Goal: Task Accomplishment & Management: Manage account settings

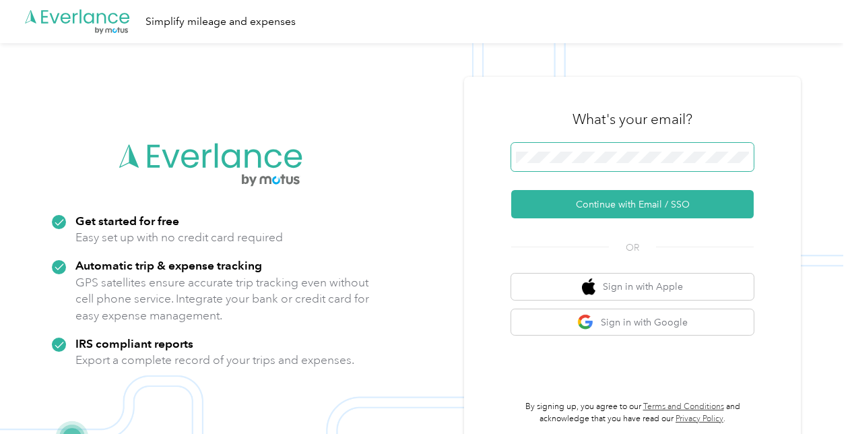
click at [589, 170] on span at bounding box center [632, 157] width 242 height 28
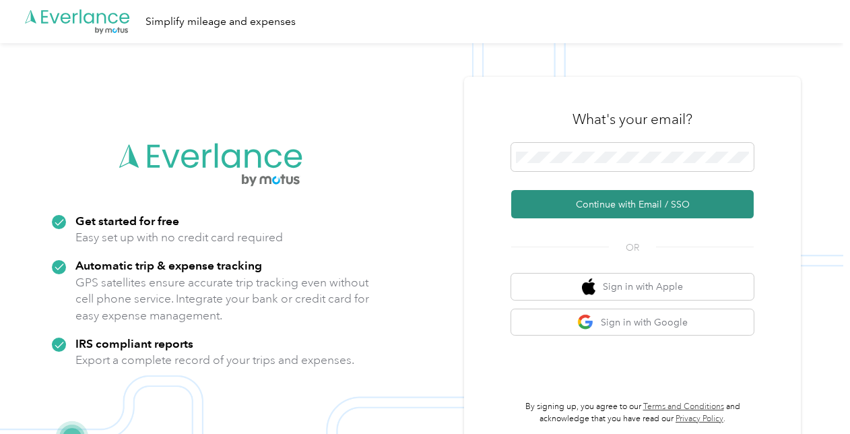
click at [626, 200] on button "Continue with Email / SSO" at bounding box center [632, 204] width 242 height 28
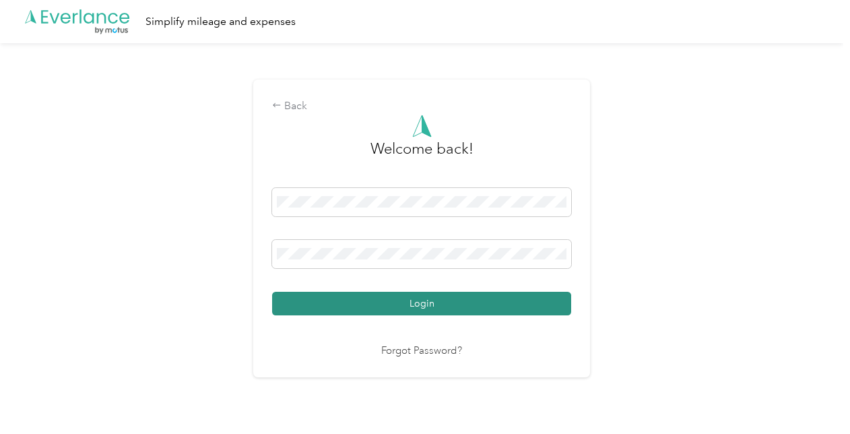
click at [447, 311] on button "Login" at bounding box center [421, 304] width 299 height 24
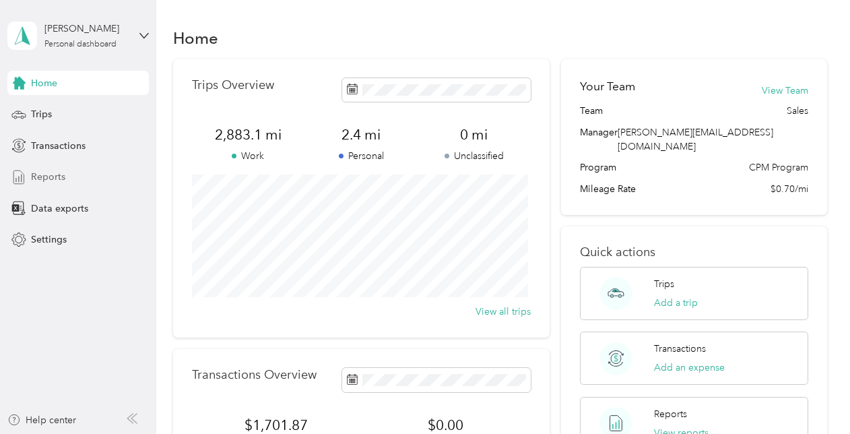
click at [47, 179] on span "Reports" at bounding box center [48, 177] width 34 height 14
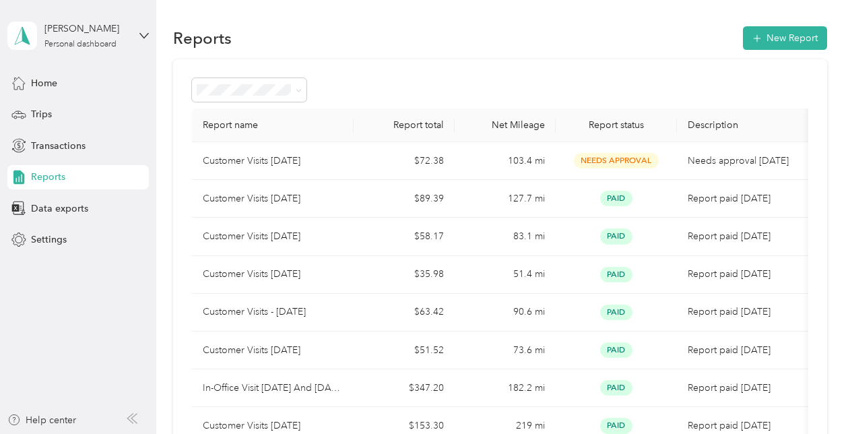
click at [258, 135] on div "Draft" at bounding box center [249, 130] width 96 height 14
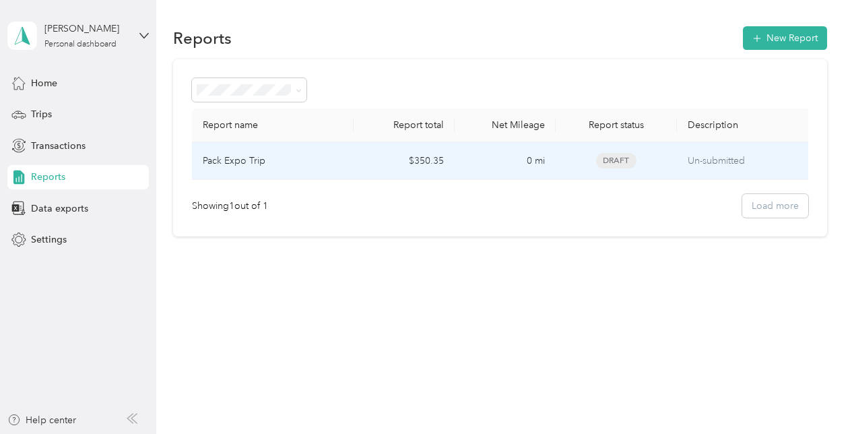
click at [489, 154] on td "0 mi" at bounding box center [505, 161] width 101 height 38
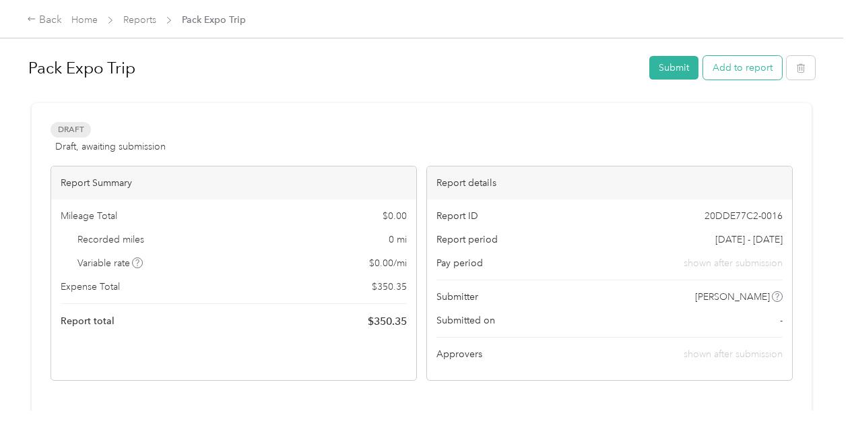
click at [727, 70] on button "Add to report" at bounding box center [742, 68] width 79 height 24
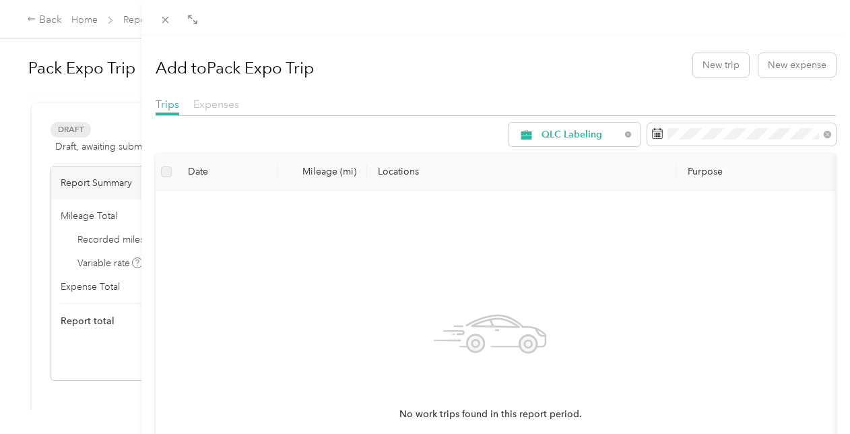
click at [219, 106] on span "Expenses" at bounding box center [216, 104] width 46 height 13
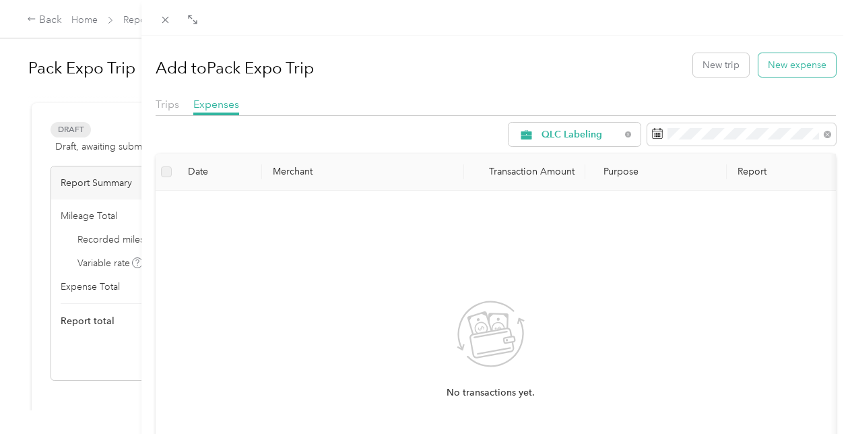
click at [768, 64] on button "New expense" at bounding box center [796, 65] width 77 height 24
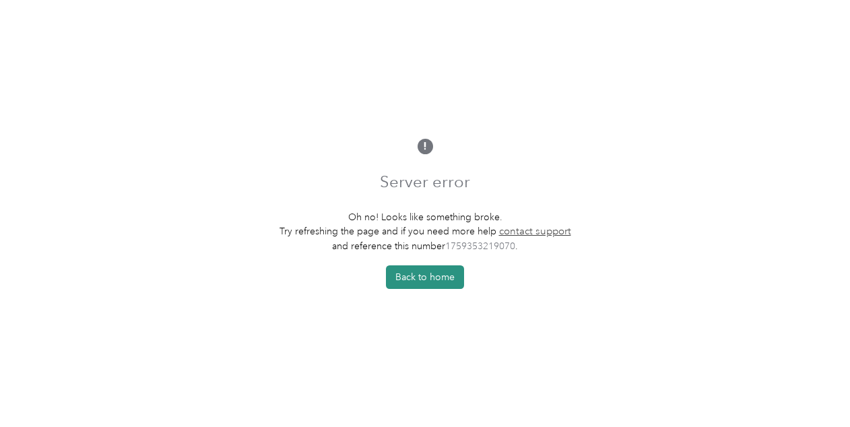
click at [413, 275] on button "Back to home" at bounding box center [425, 277] width 78 height 24
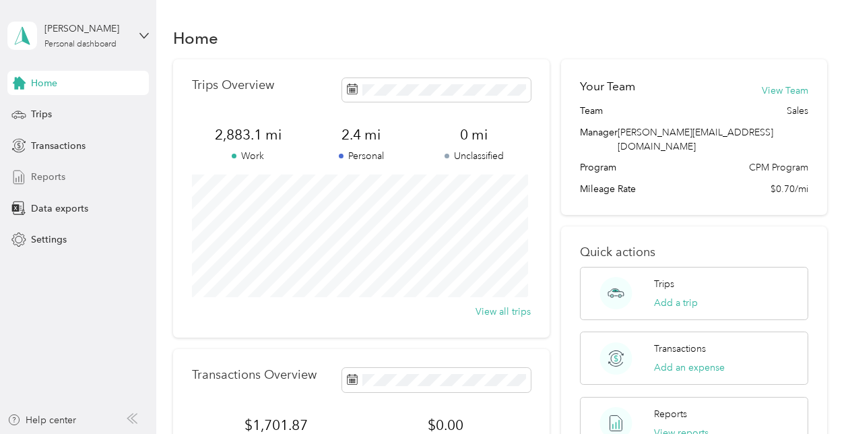
click at [38, 180] on span "Reports" at bounding box center [48, 177] width 34 height 14
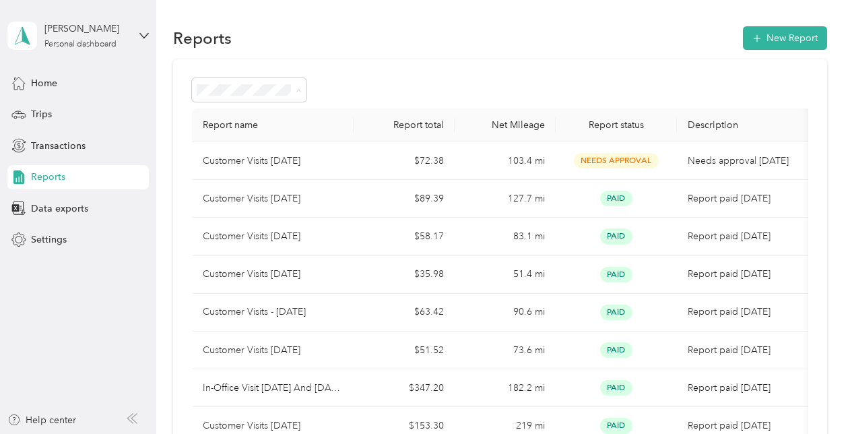
click at [269, 141] on div "Draft" at bounding box center [249, 138] width 96 height 14
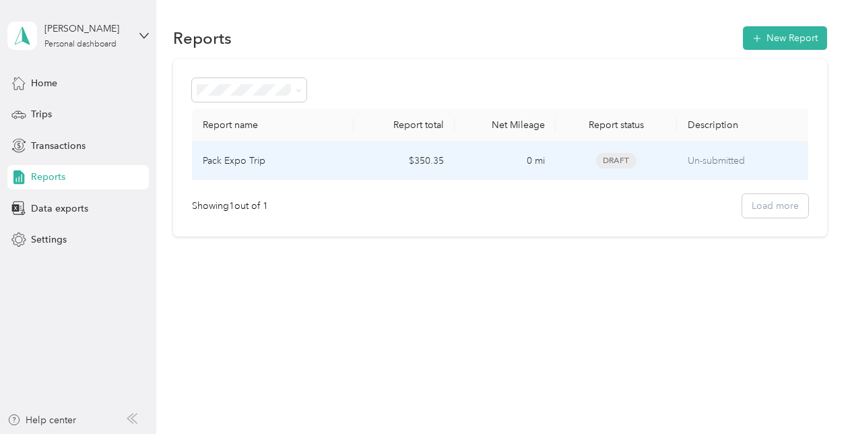
click at [405, 168] on td "$350.35" at bounding box center [404, 161] width 101 height 38
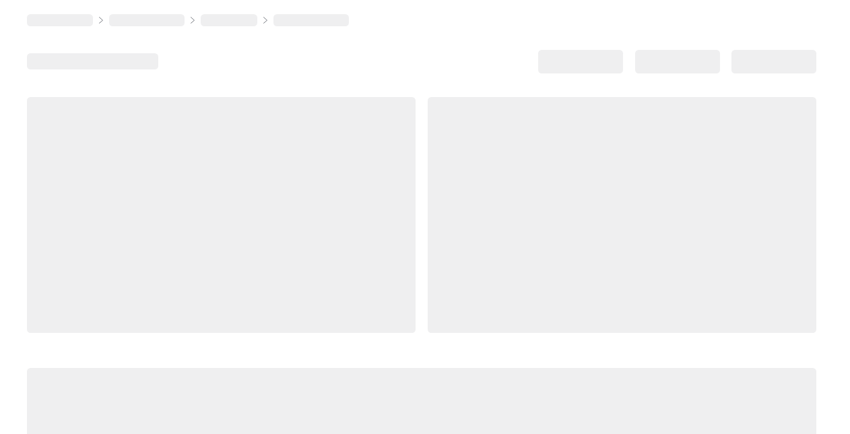
click at [405, 168] on div at bounding box center [221, 215] width 389 height 236
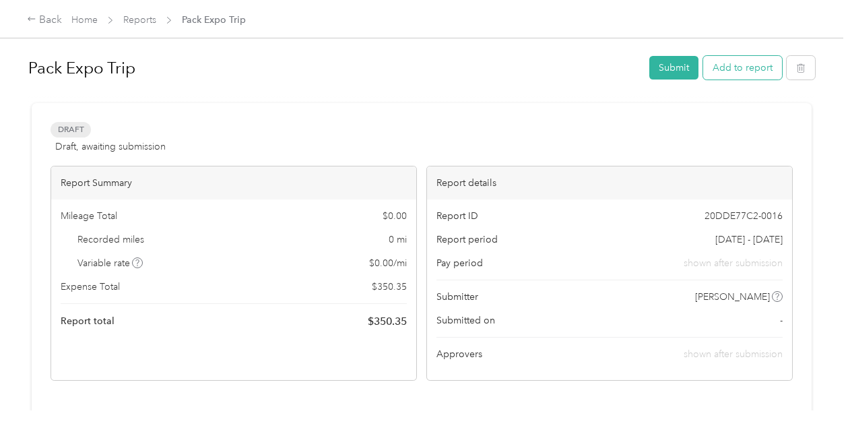
click at [715, 61] on button "Add to report" at bounding box center [742, 68] width 79 height 24
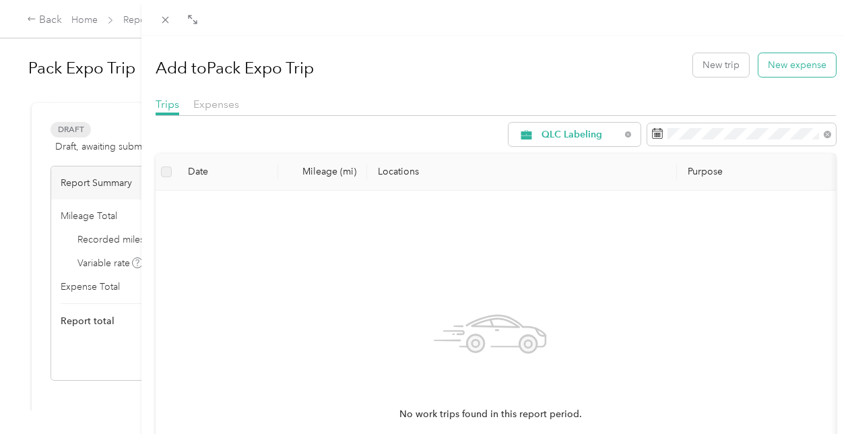
click at [777, 68] on button "New expense" at bounding box center [796, 65] width 77 height 24
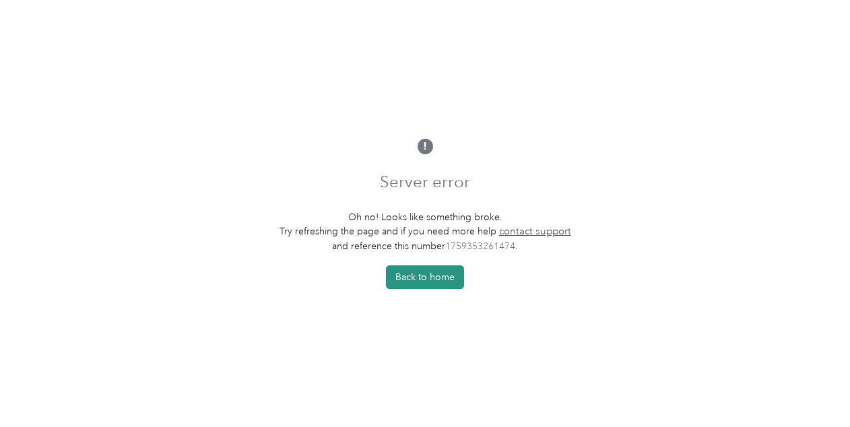
click at [426, 283] on button "Back to home" at bounding box center [425, 277] width 78 height 24
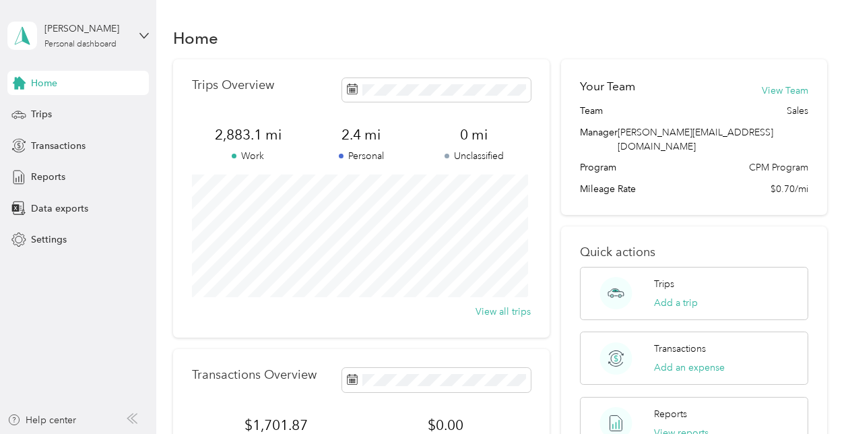
click at [639, 42] on div "Home" at bounding box center [500, 38] width 654 height 28
click at [43, 171] on span "Reports" at bounding box center [48, 177] width 34 height 14
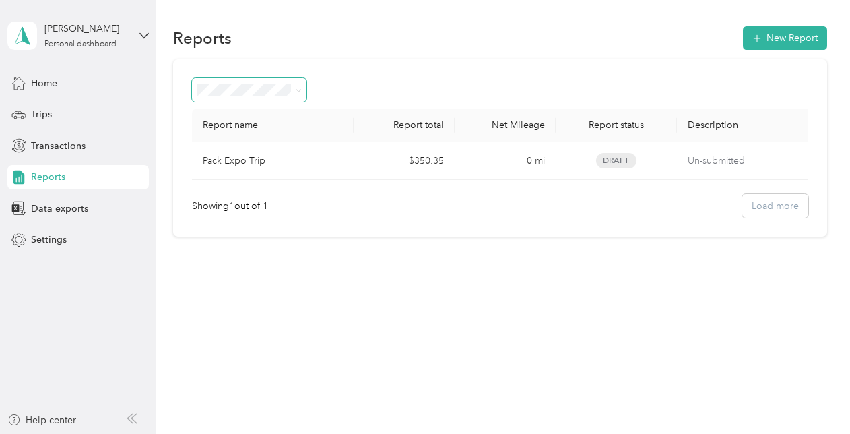
click at [304, 86] on span at bounding box center [249, 90] width 115 height 24
click at [302, 87] on span at bounding box center [299, 89] width 6 height 11
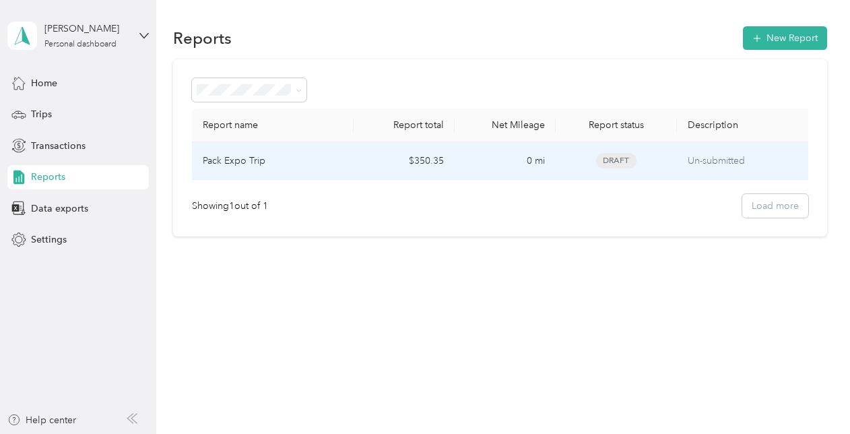
click at [285, 165] on div "Pack Expo Trip" at bounding box center [273, 161] width 140 height 15
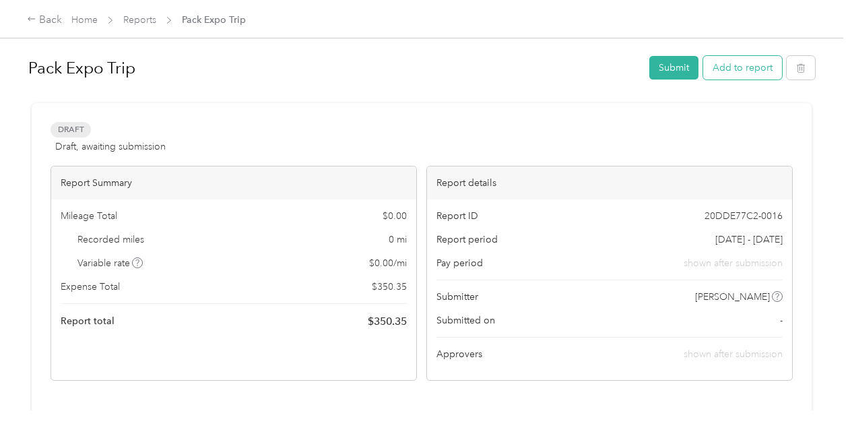
click at [756, 66] on button "Add to report" at bounding box center [742, 68] width 79 height 24
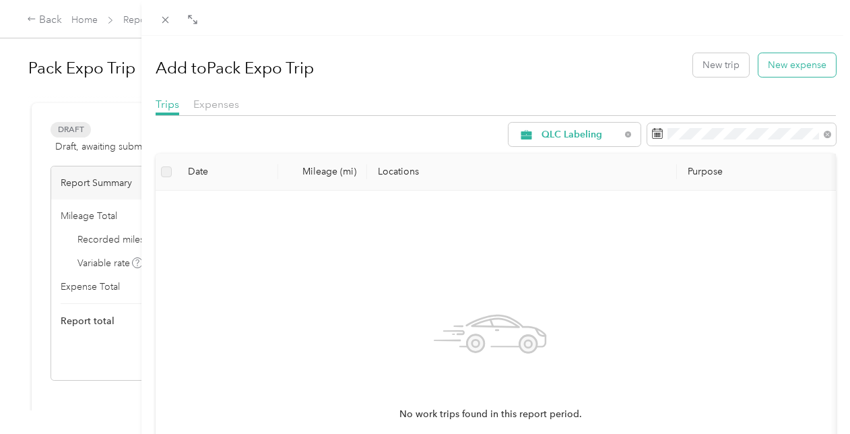
click at [766, 66] on button "New expense" at bounding box center [796, 65] width 77 height 24
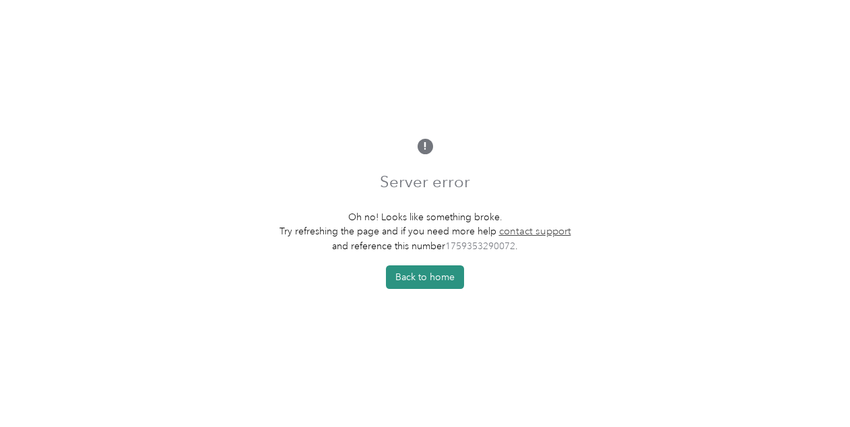
click at [416, 276] on button "Back to home" at bounding box center [425, 277] width 78 height 24
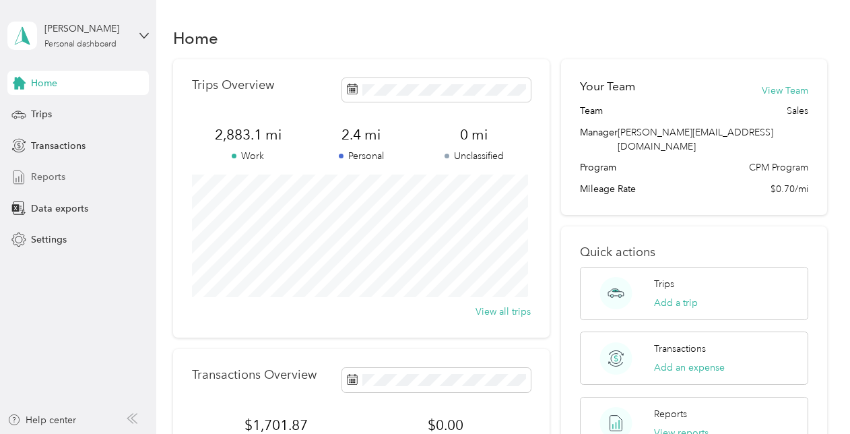
click at [30, 175] on div "Reports" at bounding box center [77, 177] width 141 height 24
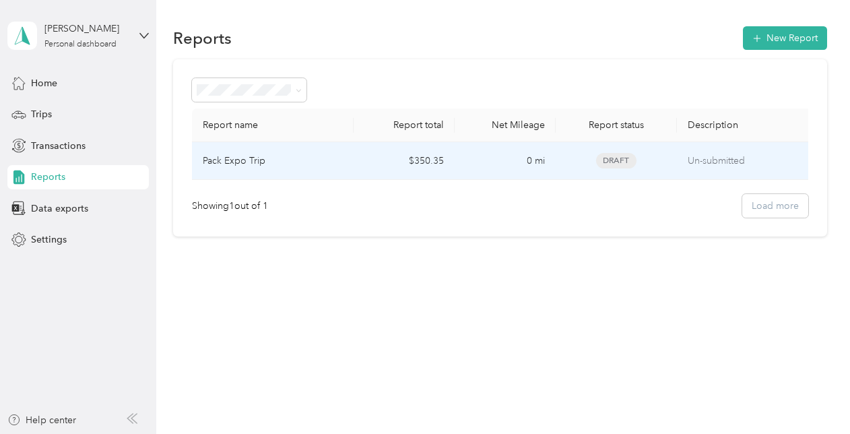
click at [343, 171] on td "Pack Expo Trip" at bounding box center [273, 161] width 162 height 38
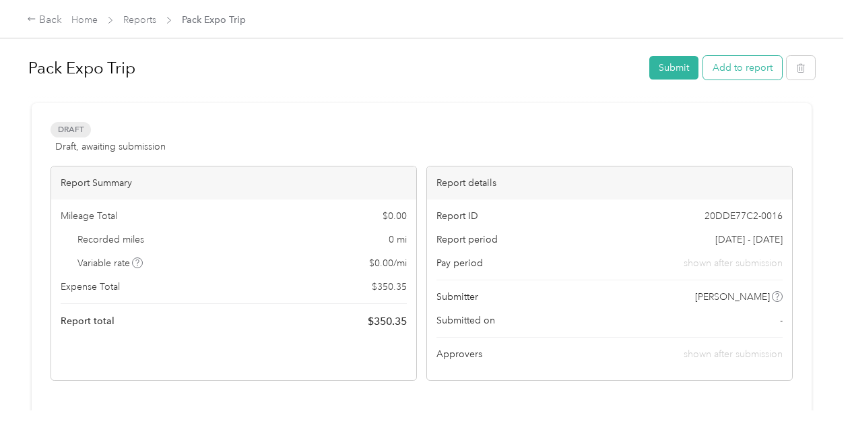
click at [733, 68] on button "Add to report" at bounding box center [742, 68] width 79 height 24
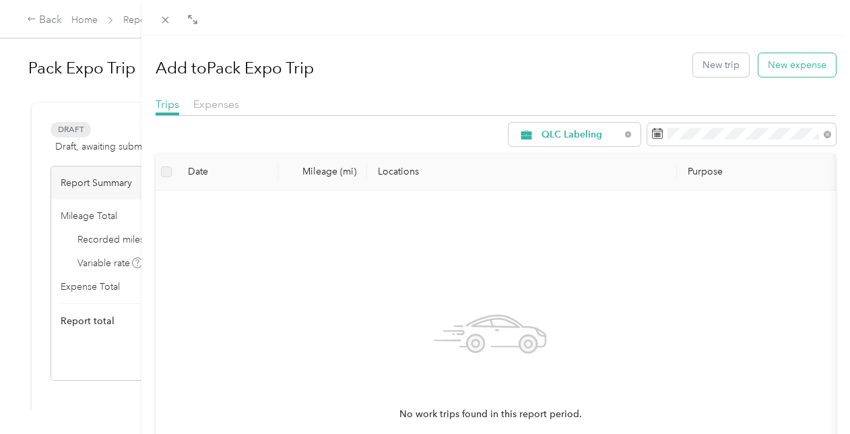
click at [780, 59] on button "New expense" at bounding box center [796, 65] width 77 height 24
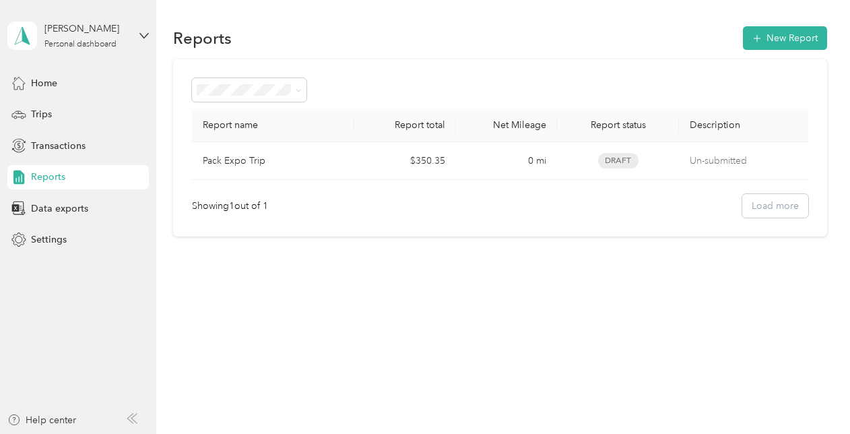
click at [777, 98] on div at bounding box center [500, 90] width 616 height 24
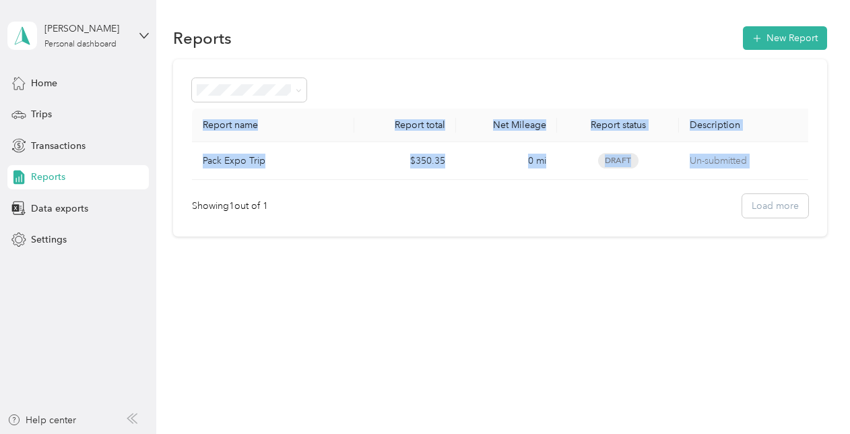
click at [777, 98] on div at bounding box center [500, 90] width 616 height 24
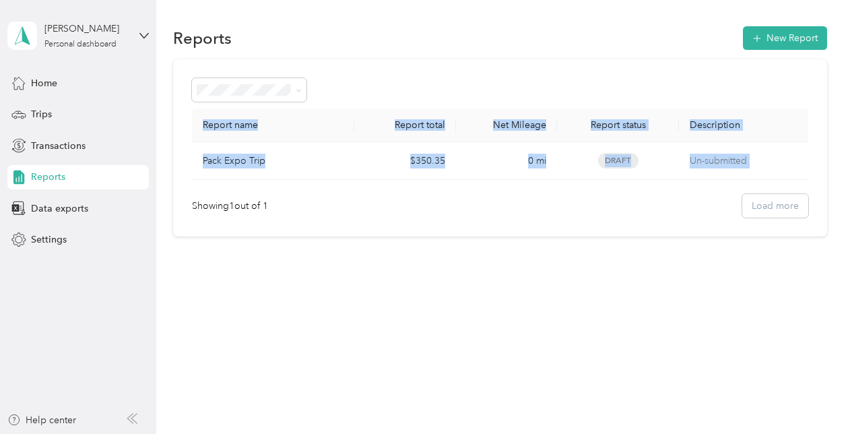
click at [777, 98] on div at bounding box center [500, 90] width 616 height 24
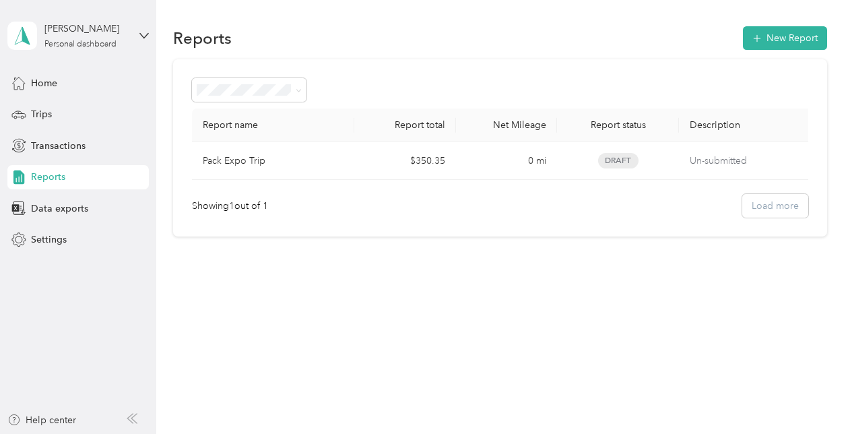
click at [777, 98] on div at bounding box center [500, 90] width 616 height 24
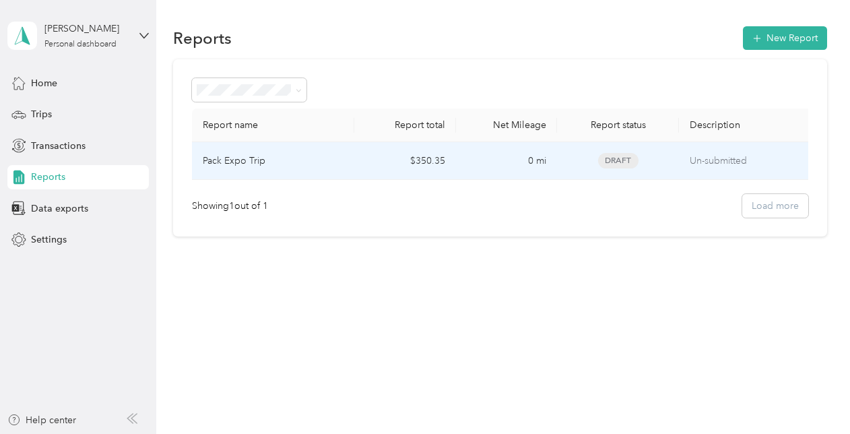
click at [521, 162] on td "0 mi" at bounding box center [507, 161] width 102 height 38
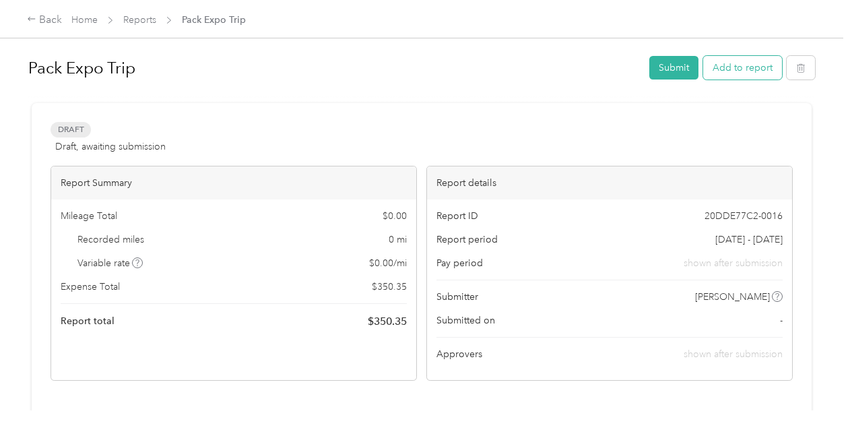
click at [749, 63] on button "Add to report" at bounding box center [742, 68] width 79 height 24
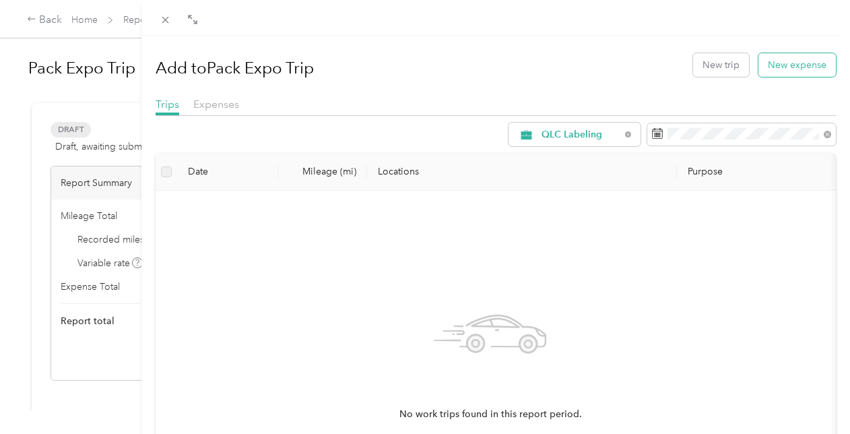
click at [769, 65] on button "New expense" at bounding box center [796, 65] width 77 height 24
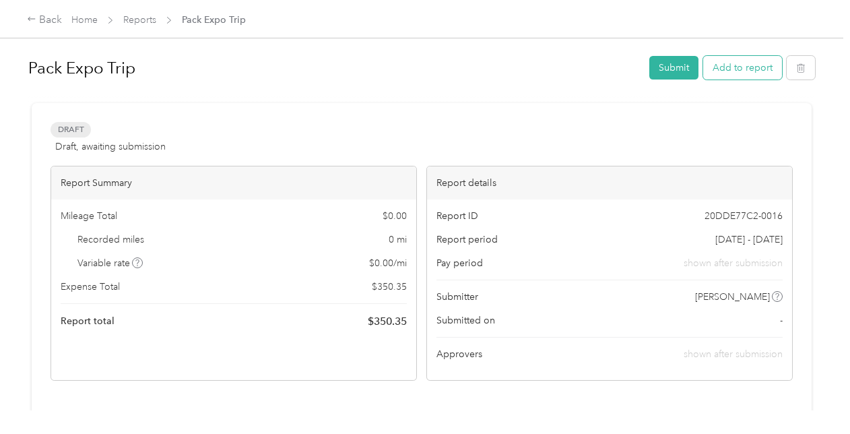
click at [736, 69] on button "Add to report" at bounding box center [742, 68] width 79 height 24
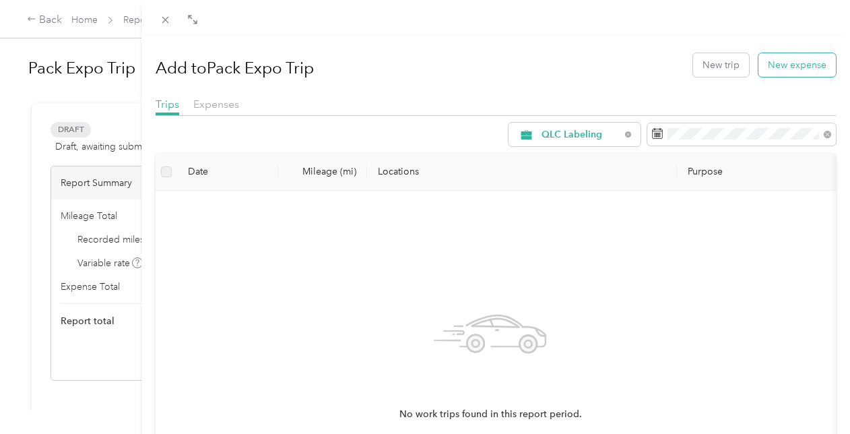
click at [786, 71] on button "New expense" at bounding box center [796, 65] width 77 height 24
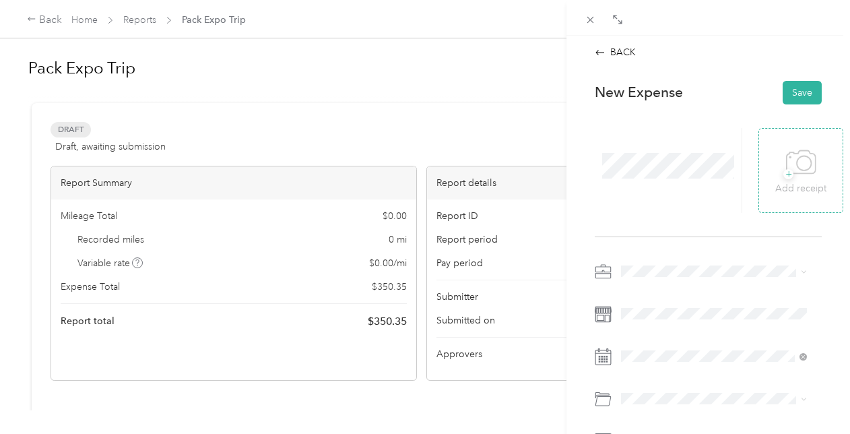
click at [786, 178] on icon at bounding box center [801, 162] width 30 height 37
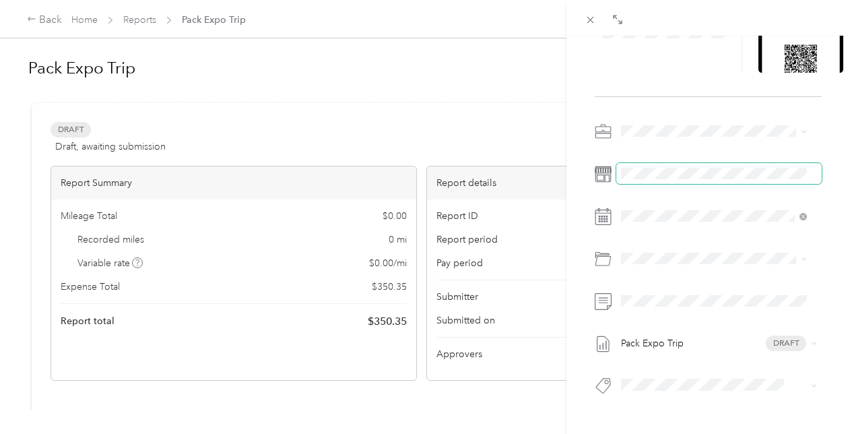
scroll to position [141, 0]
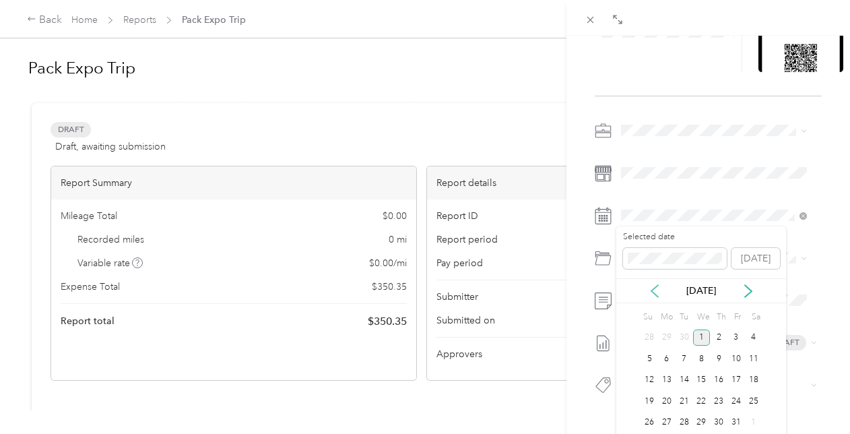
click at [652, 287] on icon at bounding box center [654, 290] width 13 height 13
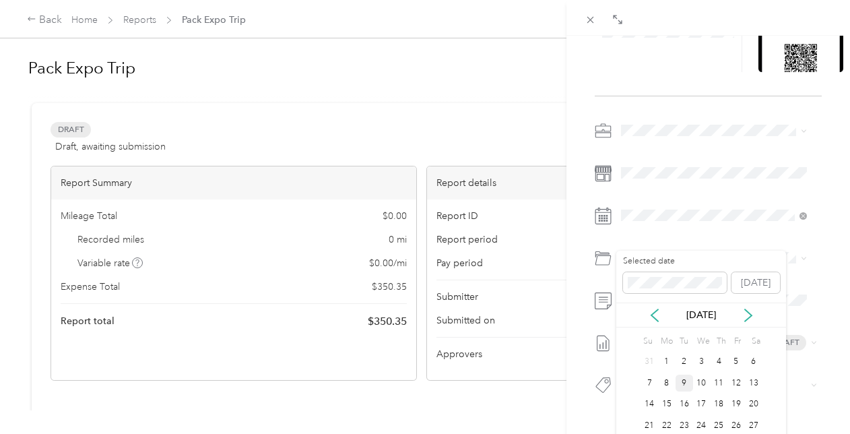
scroll to position [25, 0]
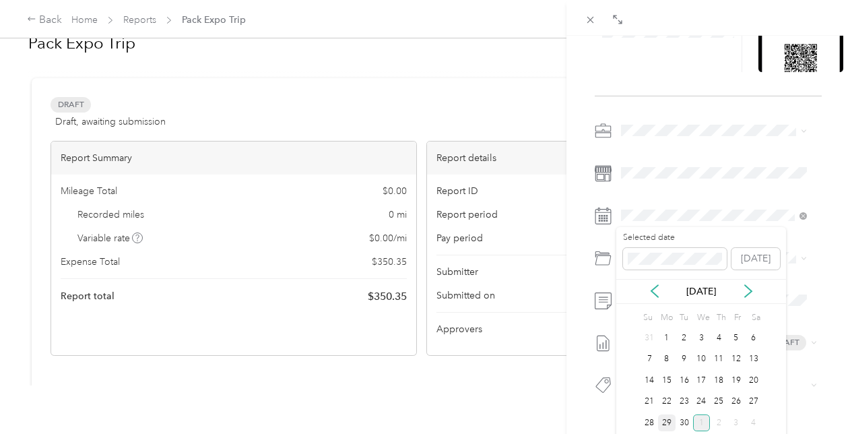
click at [669, 414] on div "29" at bounding box center [667, 422] width 18 height 17
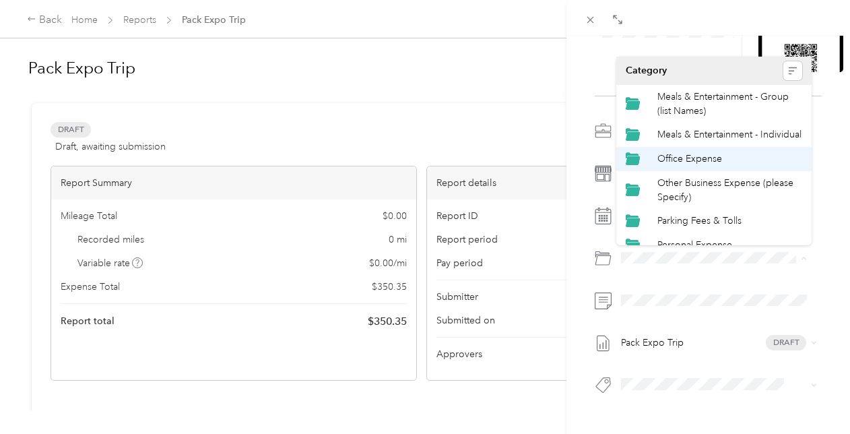
scroll to position [123, 0]
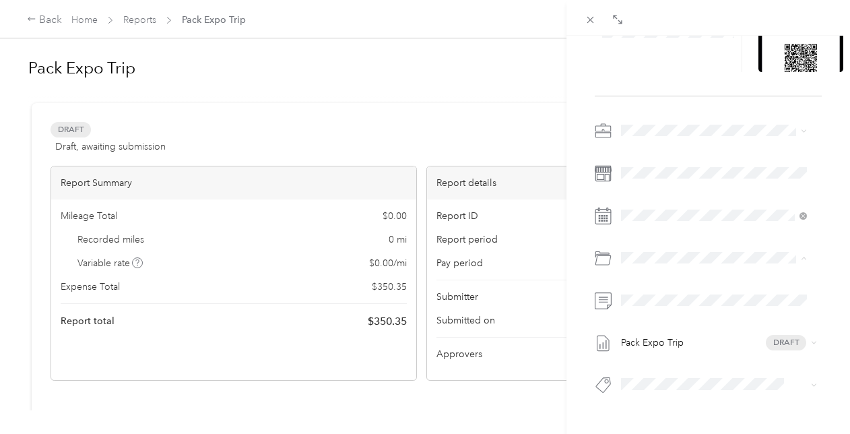
click at [725, 208] on span "Travel - Ground Transportation" at bounding box center [722, 208] width 131 height 11
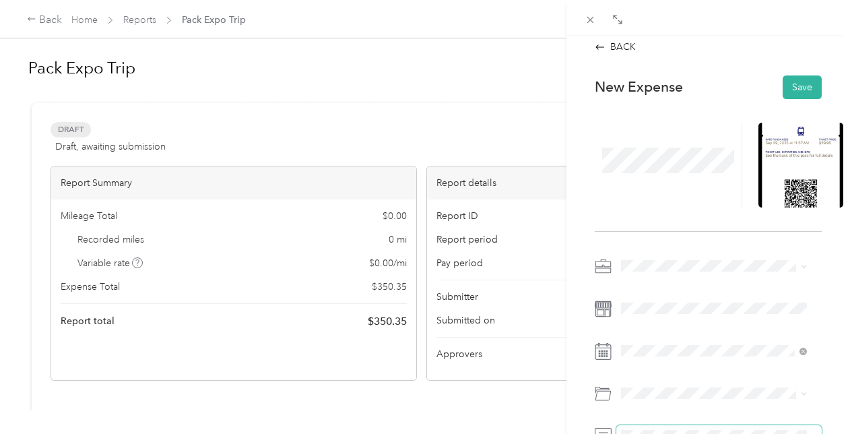
scroll to position [0, 0]
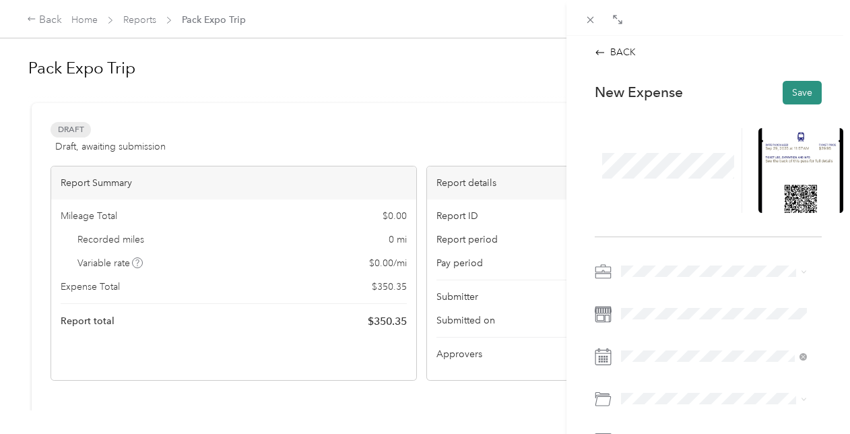
click at [787, 92] on button "Save" at bounding box center [802, 93] width 39 height 24
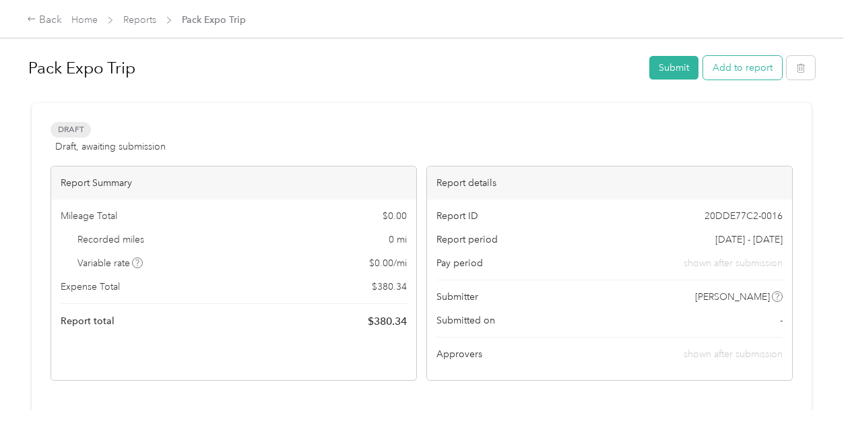
click at [741, 75] on button "Add to report" at bounding box center [742, 68] width 79 height 24
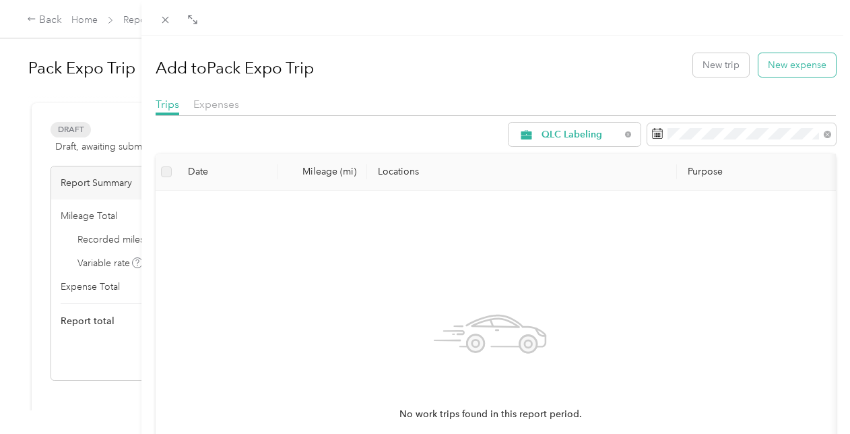
click at [781, 63] on button "New expense" at bounding box center [796, 65] width 77 height 24
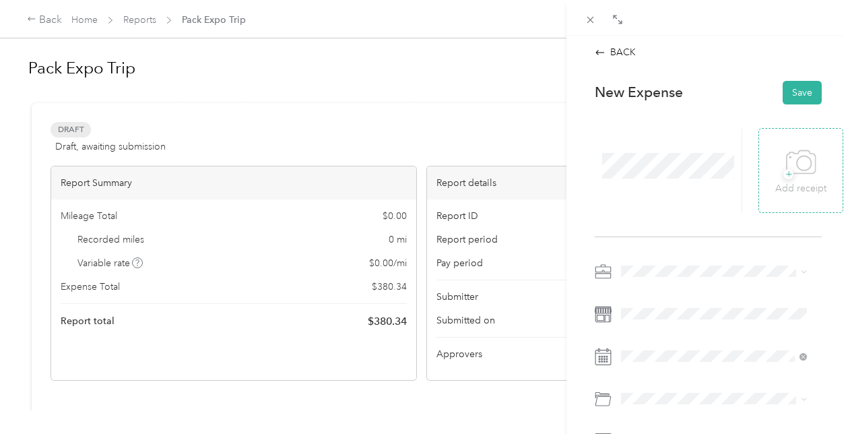
click at [783, 174] on span "+" at bounding box center [788, 174] width 10 height 10
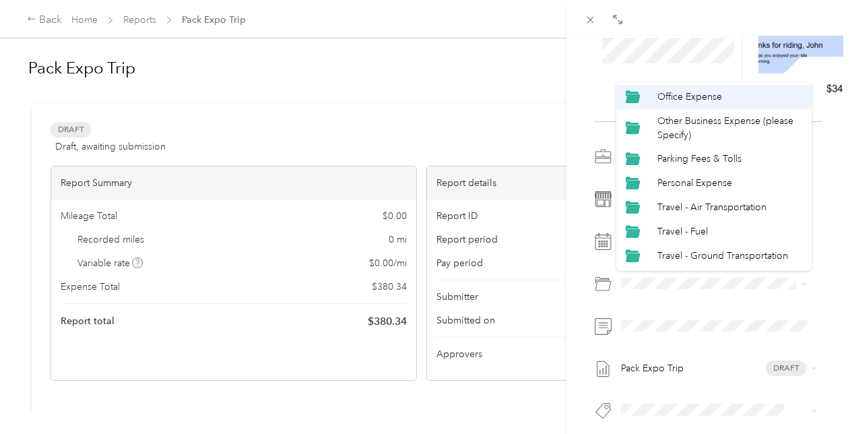
scroll to position [123, 0]
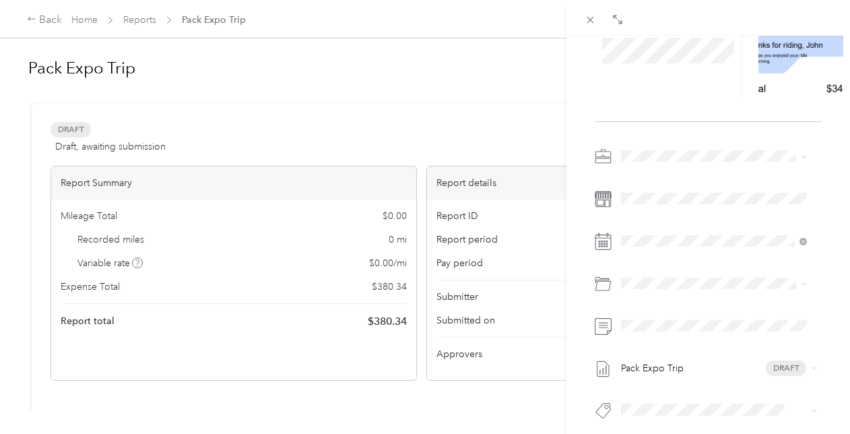
click at [740, 236] on span "Travel - Ground Transportation" at bounding box center [722, 233] width 131 height 11
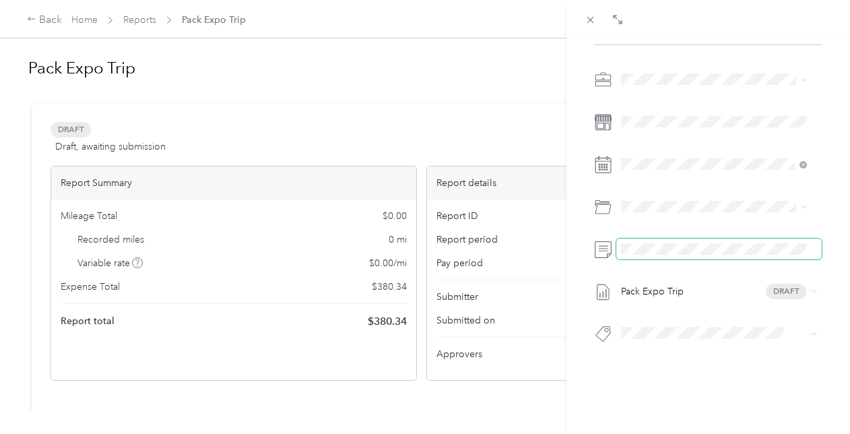
click at [833, 242] on div "BACK This expense cannot be edited because it is either under review, approved,…" at bounding box center [708, 253] width 284 height 434
drag, startPoint x: 833, startPoint y: 242, endPoint x: 758, endPoint y: 246, distance: 74.9
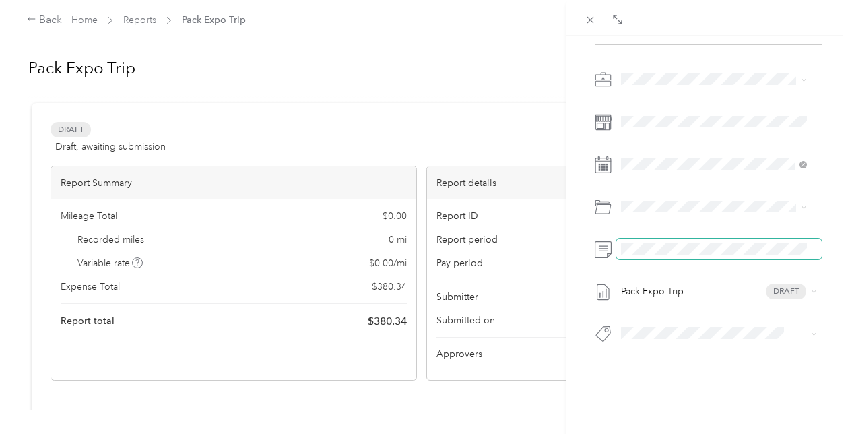
click at [758, 246] on span at bounding box center [718, 249] width 205 height 22
click at [843, 250] on html "Back Home Reports Pack Expo Trip Pack Expo Trip Submit Add to report Draft Draf…" at bounding box center [421, 217] width 843 height 434
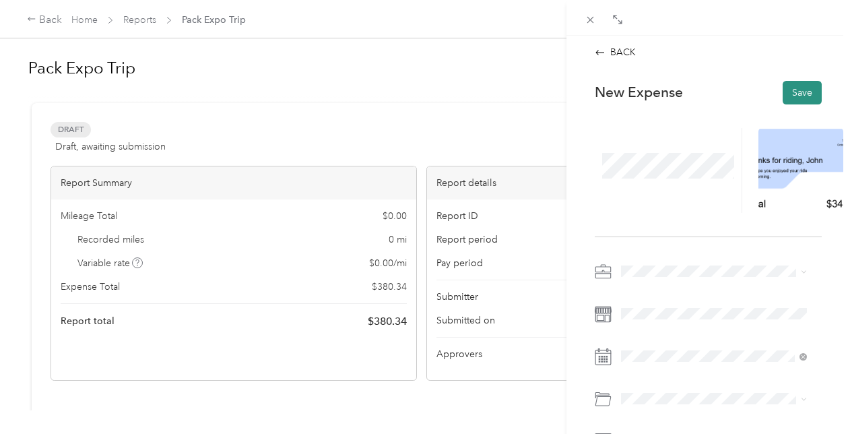
click at [785, 90] on button "Save" at bounding box center [802, 93] width 39 height 24
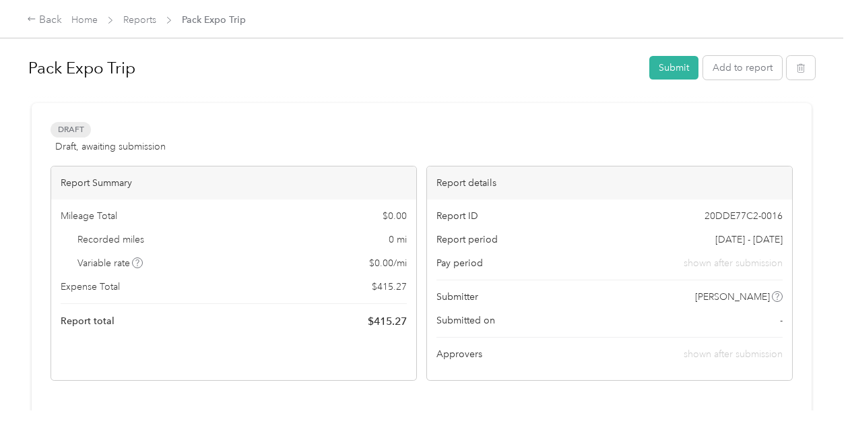
click at [389, 203] on div "Mileage Total $ 0.00 Recorded miles 0 mi Variable rate $ 0.00 / mi Expense Tota…" at bounding box center [233, 268] width 365 height 139
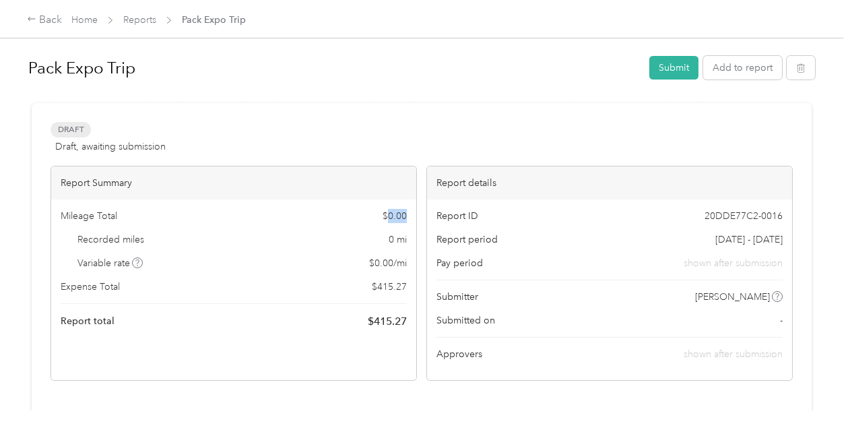
click at [389, 203] on div "Mileage Total $ 0.00 Recorded miles 0 mi Variable rate $ 0.00 / mi Expense Tota…" at bounding box center [233, 268] width 365 height 139
drag, startPoint x: 389, startPoint y: 203, endPoint x: 475, endPoint y: 36, distance: 187.3
click at [475, 36] on div "Back Home Reports Pack Expo Trip" at bounding box center [425, 19] width 850 height 38
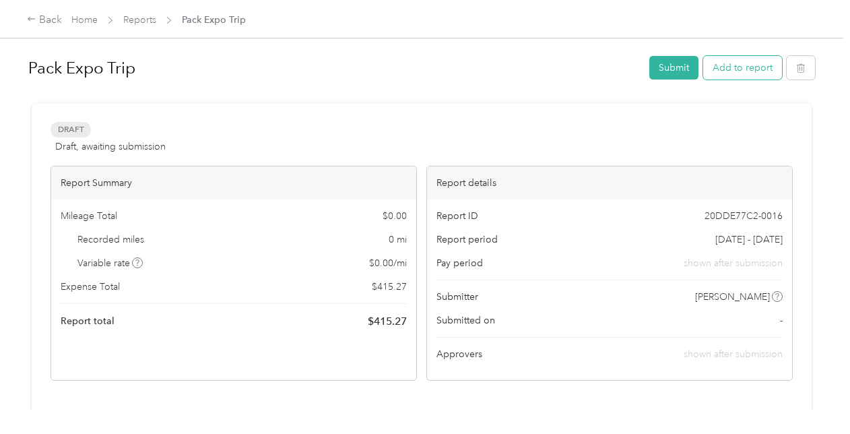
click at [761, 69] on button "Add to report" at bounding box center [742, 68] width 79 height 24
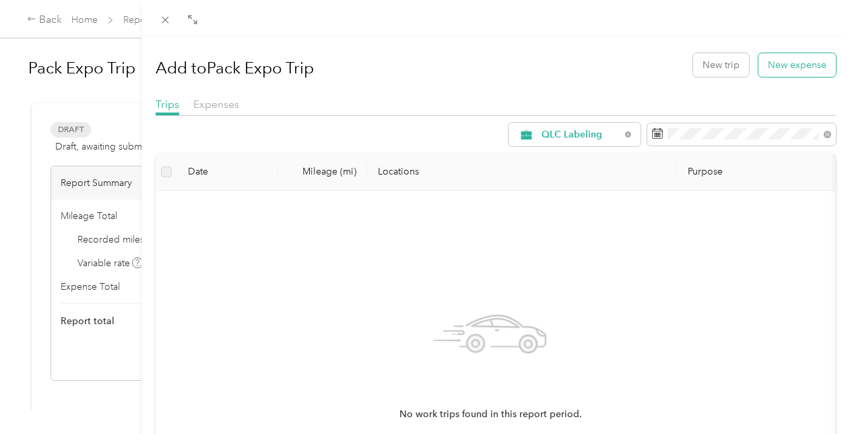
click at [770, 73] on button "New expense" at bounding box center [796, 65] width 77 height 24
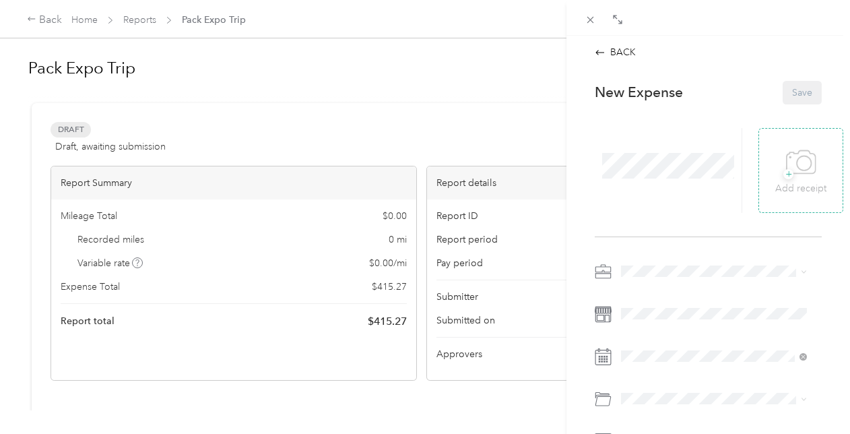
click at [790, 180] on icon at bounding box center [801, 162] width 30 height 37
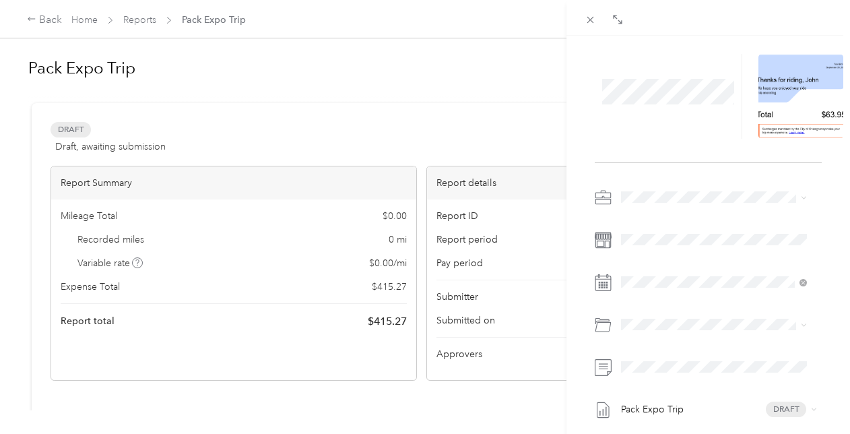
scroll to position [80, 0]
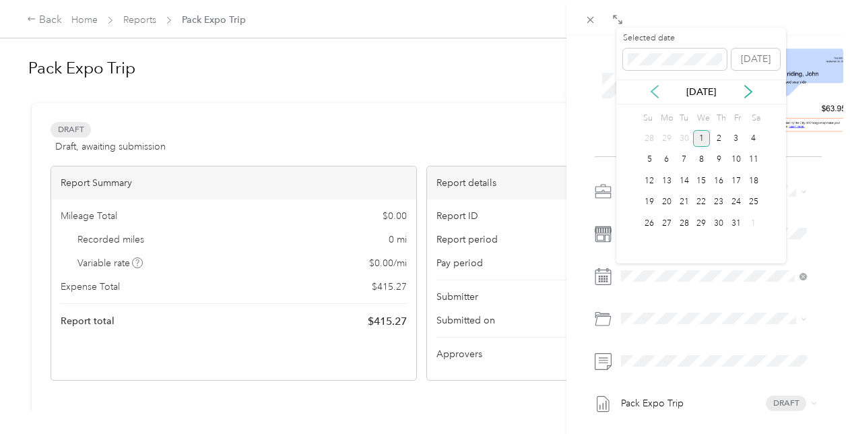
click at [658, 88] on icon at bounding box center [654, 91] width 13 height 13
click at [668, 226] on div "29" at bounding box center [667, 223] width 18 height 17
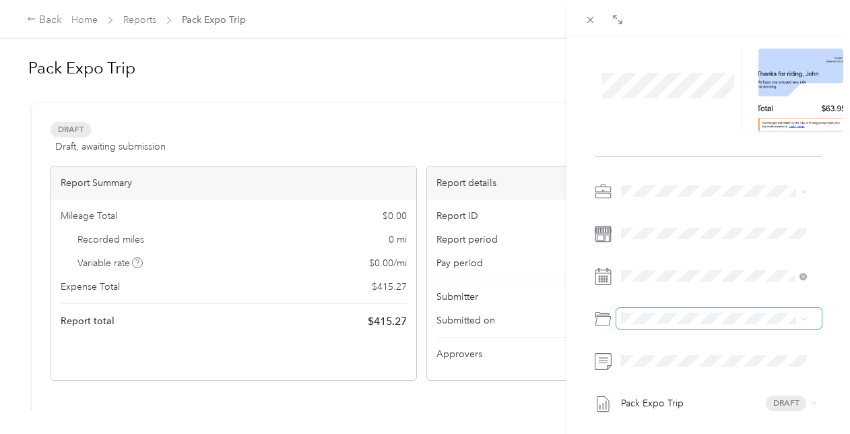
click at [655, 325] on span at bounding box center [718, 319] width 205 height 22
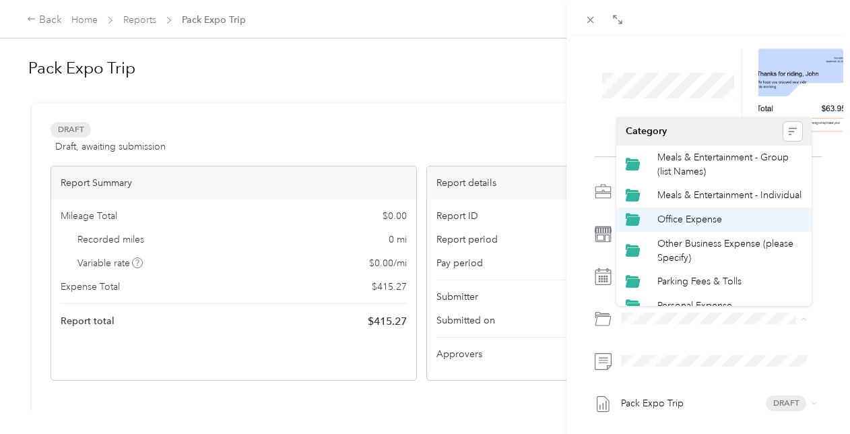
scroll to position [123, 0]
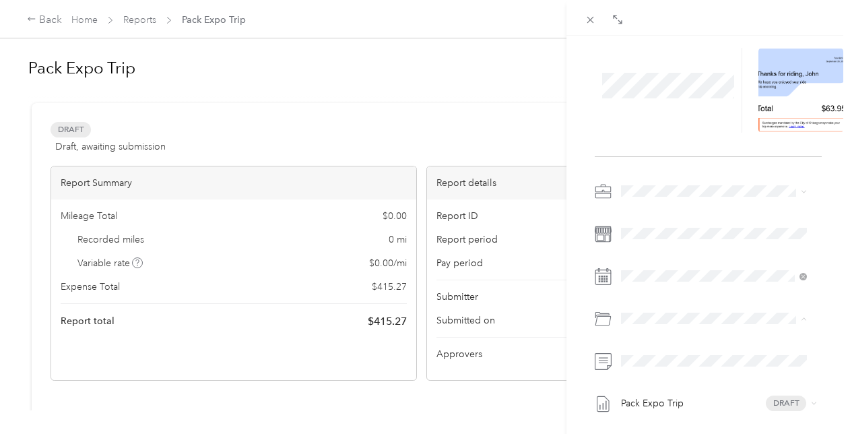
click at [727, 267] on span "Travel - Ground Transportation" at bounding box center [722, 268] width 131 height 11
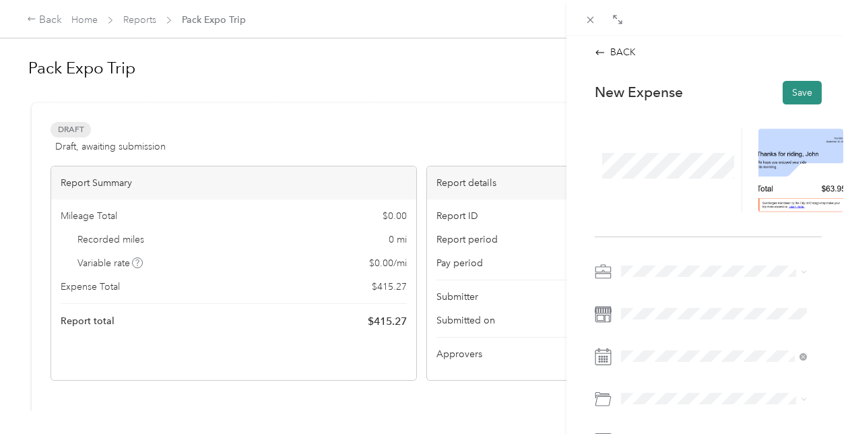
scroll to position [0, 0]
click at [796, 94] on button "Save" at bounding box center [802, 93] width 39 height 24
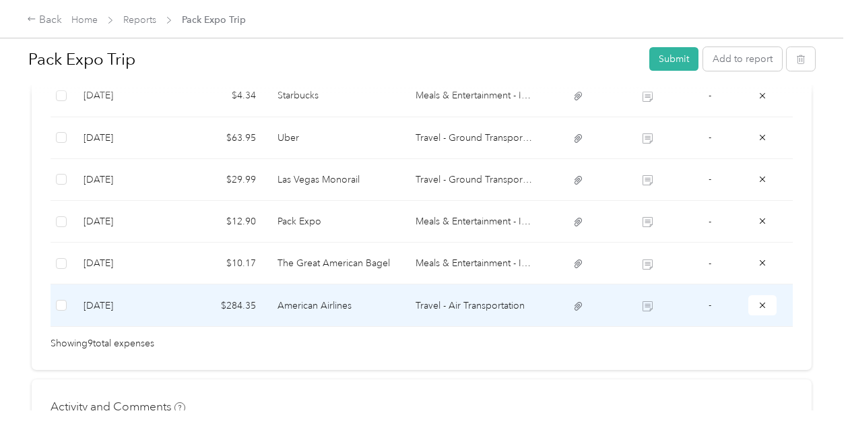
scroll to position [524, 0]
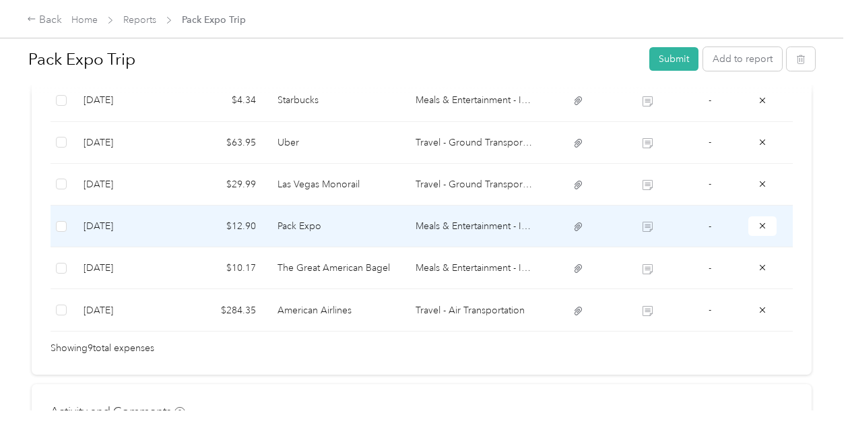
click at [367, 224] on td "Pack Expo" at bounding box center [336, 226] width 139 height 42
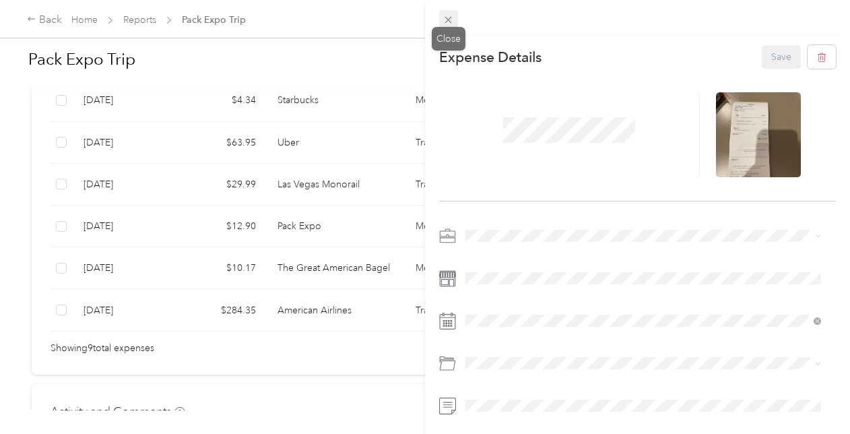
click at [446, 26] on icon at bounding box center [447, 19] width 11 height 11
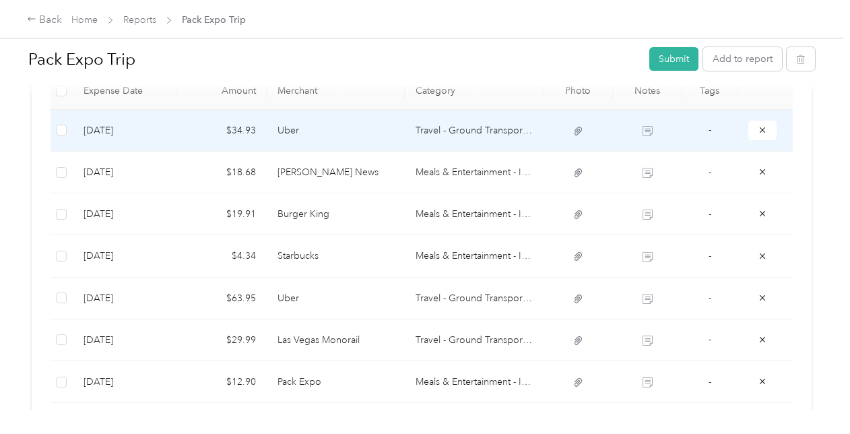
scroll to position [0, 0]
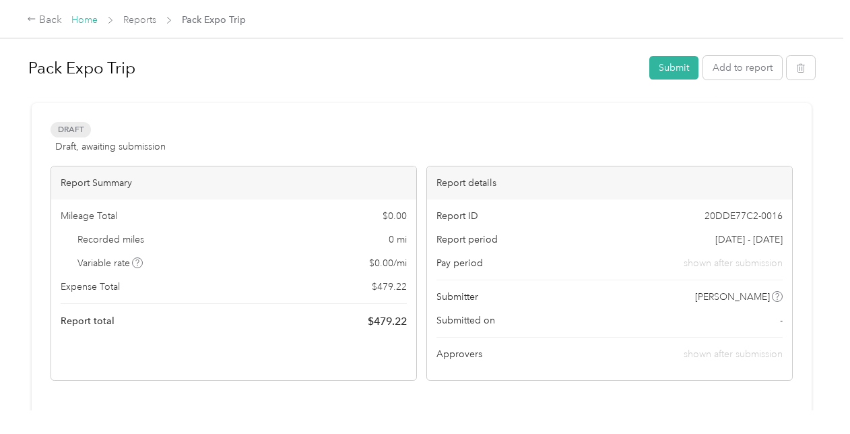
click at [85, 22] on link "Home" at bounding box center [84, 19] width 26 height 11
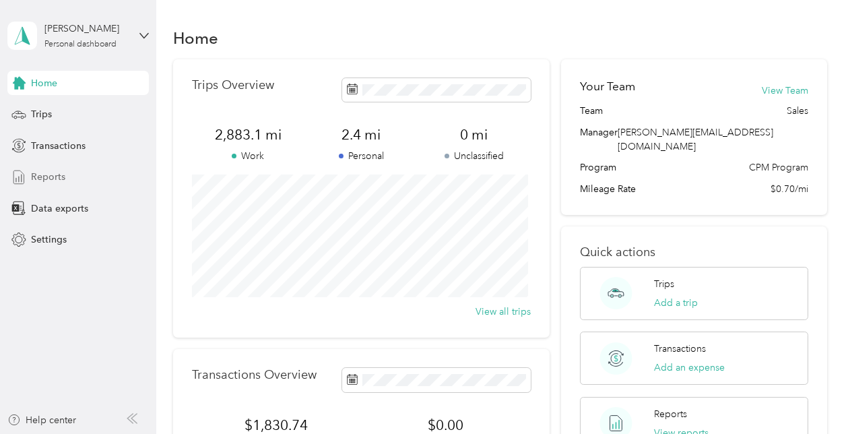
click at [48, 179] on span "Reports" at bounding box center [48, 177] width 34 height 14
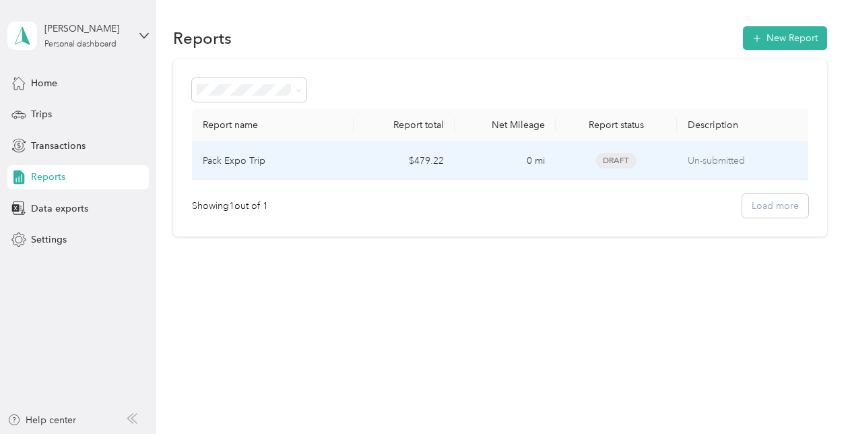
click at [481, 175] on td "0 mi" at bounding box center [505, 161] width 101 height 38
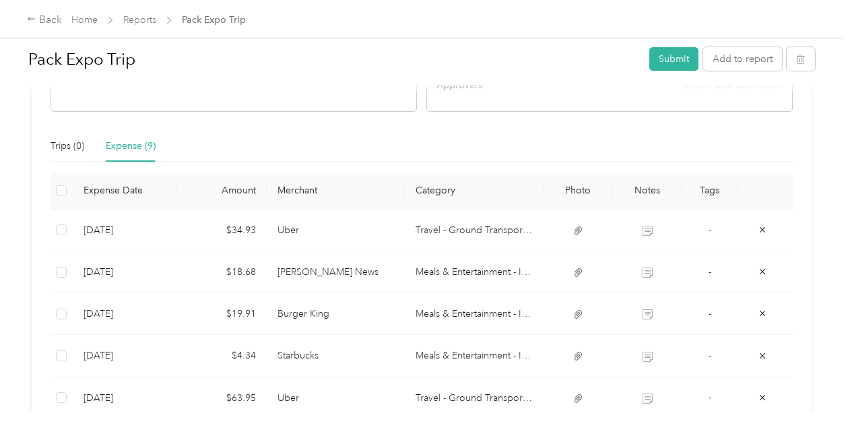
scroll to position [269, 0]
click at [477, 152] on div "Trips (0) Expense (9)" at bounding box center [422, 145] width 742 height 31
click at [474, 149] on div "Trips (0) Expense (9)" at bounding box center [422, 145] width 742 height 31
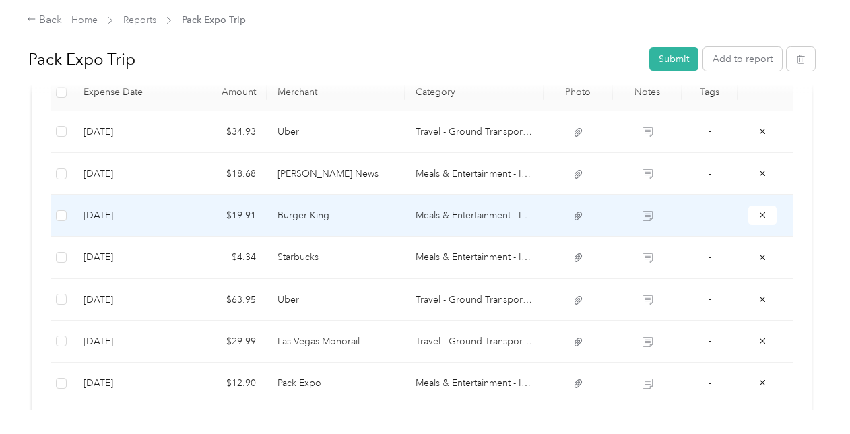
scroll to position [368, 0]
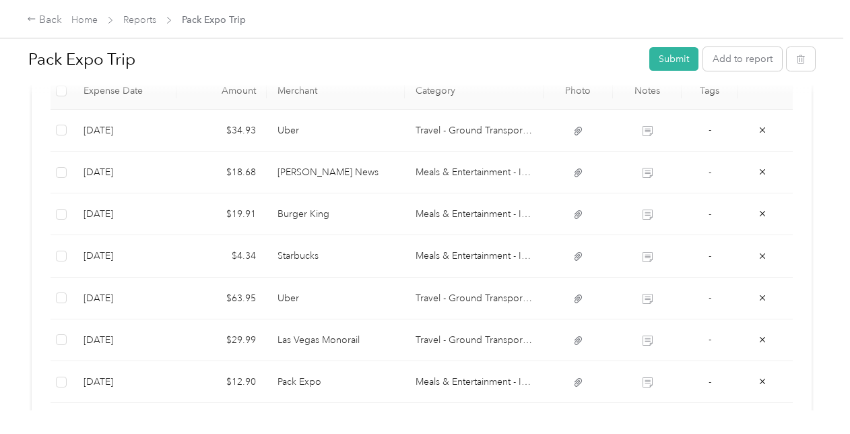
click at [718, 13] on div "Back Home Reports Pack Expo Trip" at bounding box center [425, 19] width 850 height 38
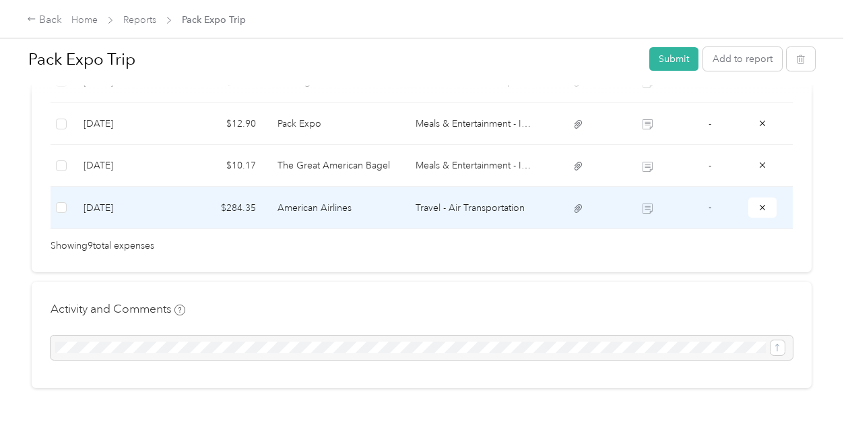
scroll to position [628, 0]
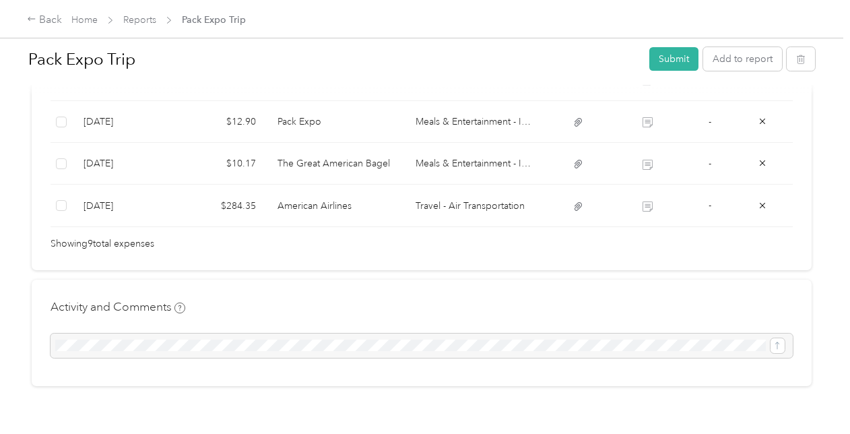
click at [108, 246] on span "Showing 9 total expenses" at bounding box center [103, 243] width 104 height 15
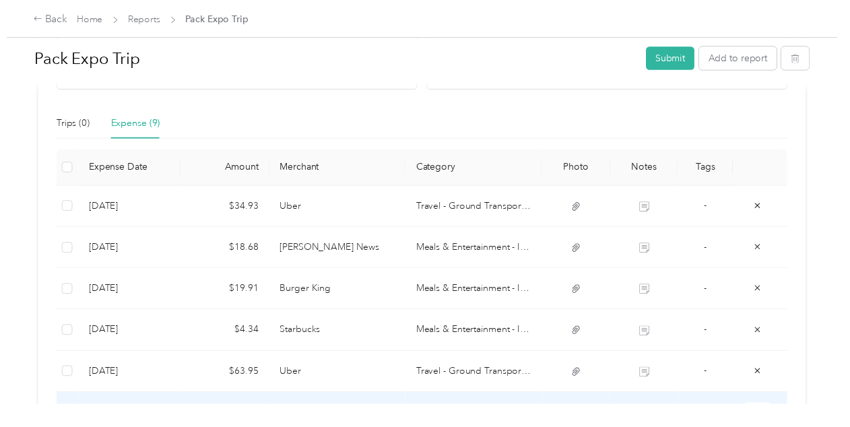
scroll to position [288, 0]
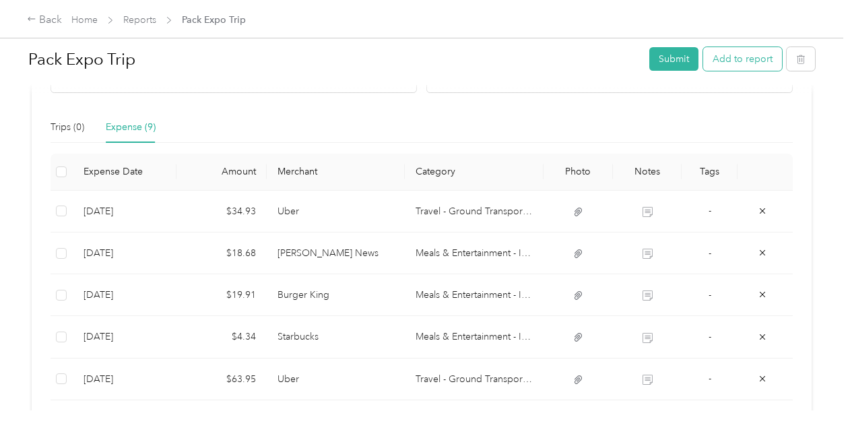
click at [745, 54] on button "Add to report" at bounding box center [742, 59] width 79 height 24
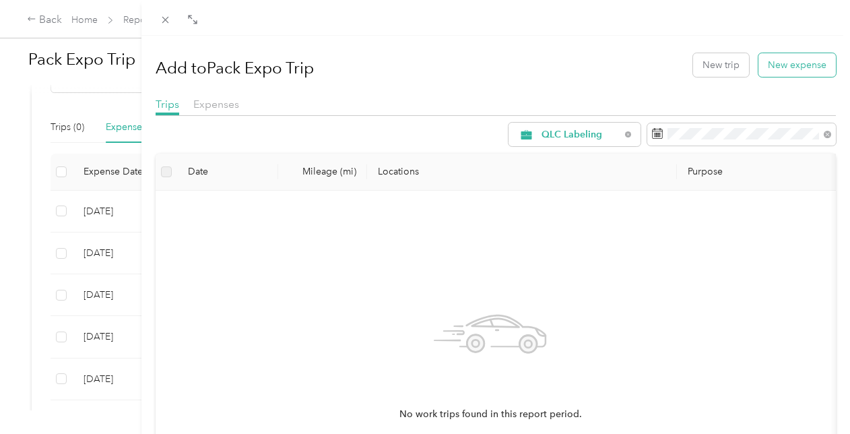
click at [787, 65] on button "New expense" at bounding box center [796, 65] width 77 height 24
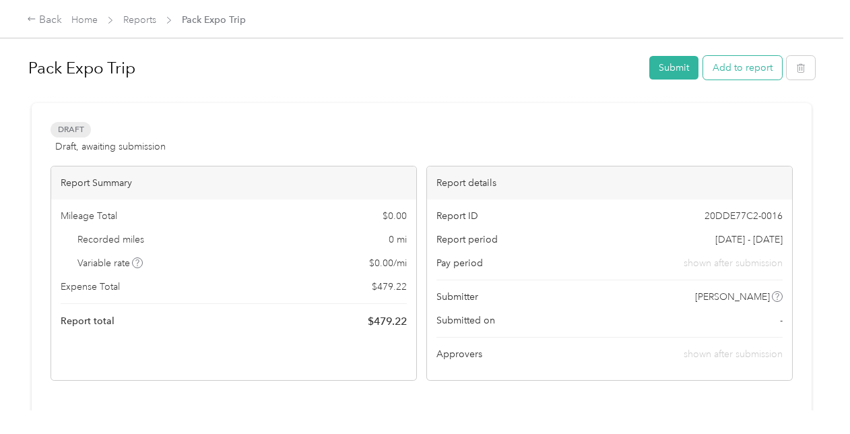
click at [762, 66] on button "Add to report" at bounding box center [742, 68] width 79 height 24
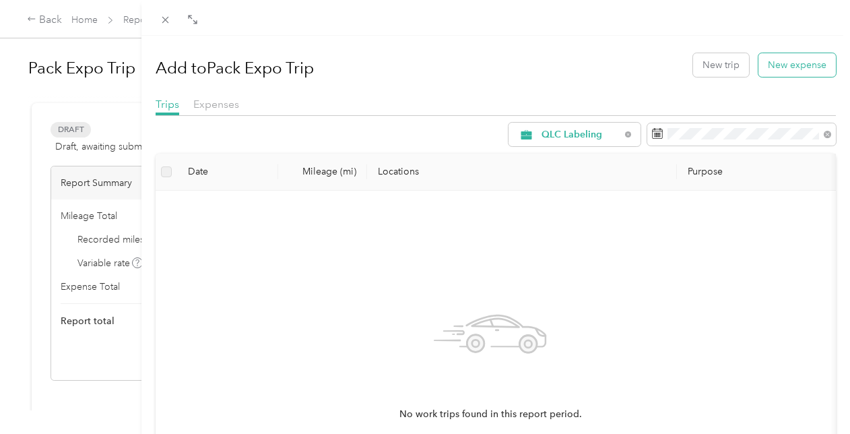
click at [799, 62] on button "New expense" at bounding box center [796, 65] width 77 height 24
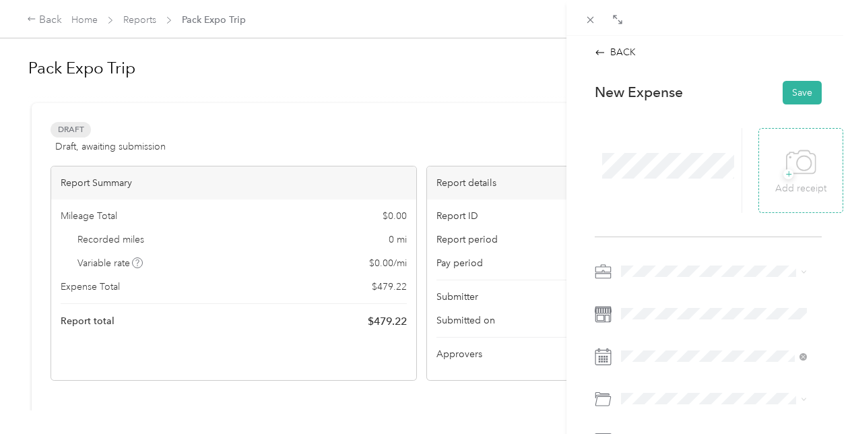
click at [786, 159] on icon at bounding box center [801, 162] width 30 height 37
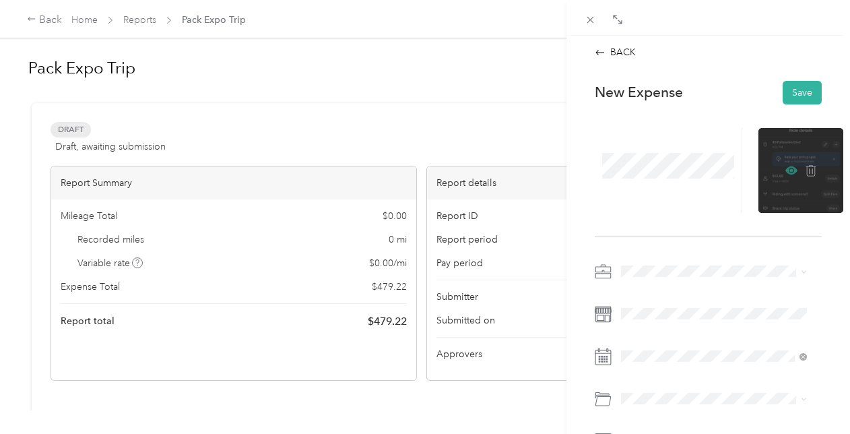
click at [785, 168] on icon at bounding box center [791, 170] width 12 height 12
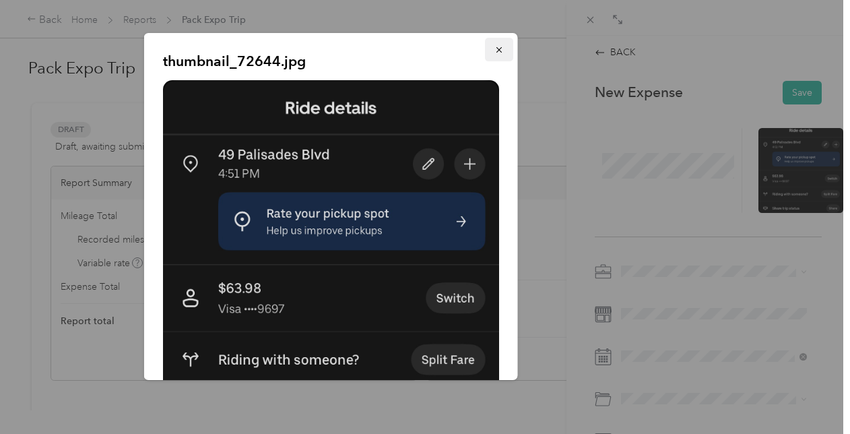
click at [494, 51] on icon "button" at bounding box center [498, 49] width 9 height 9
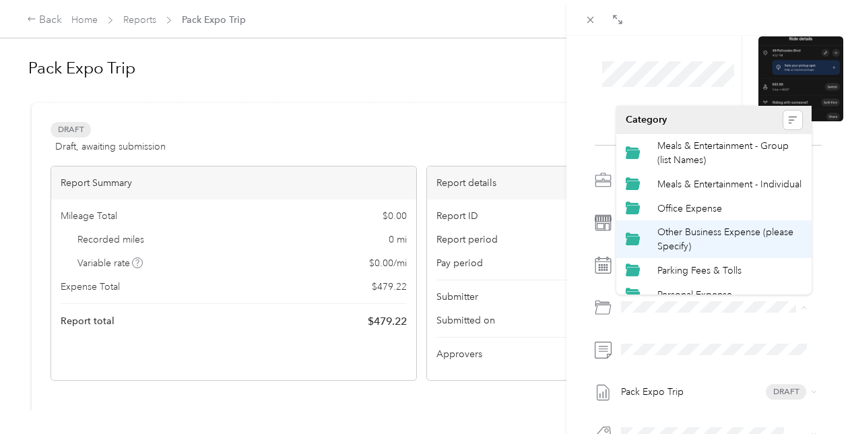
scroll to position [123, 0]
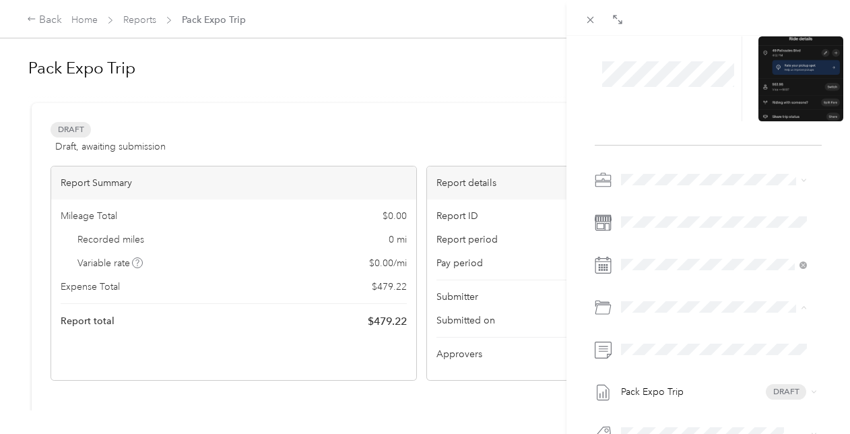
click at [720, 257] on span "Travel - Ground Transportation" at bounding box center [722, 258] width 131 height 11
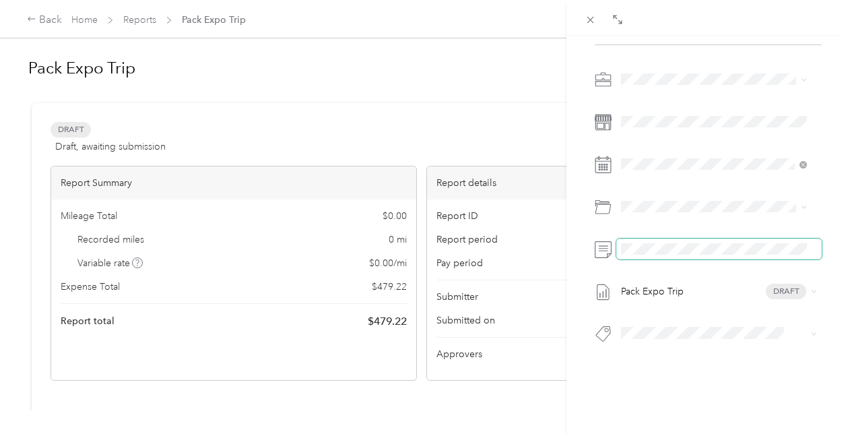
scroll to position [0, 0]
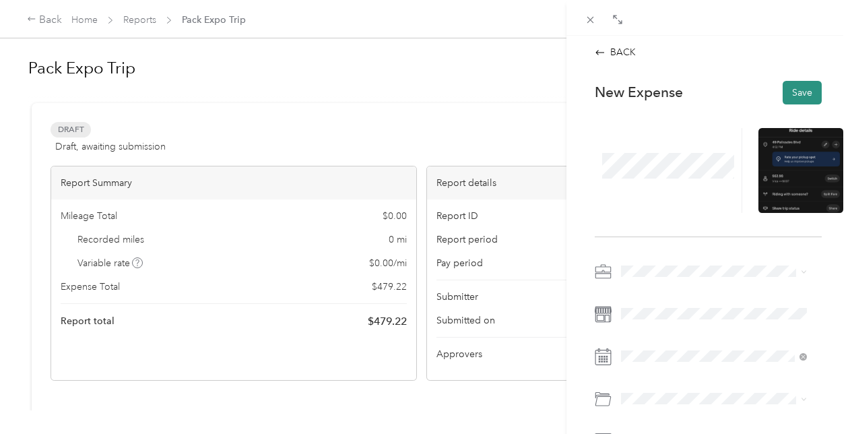
click at [796, 92] on button "Save" at bounding box center [802, 93] width 39 height 24
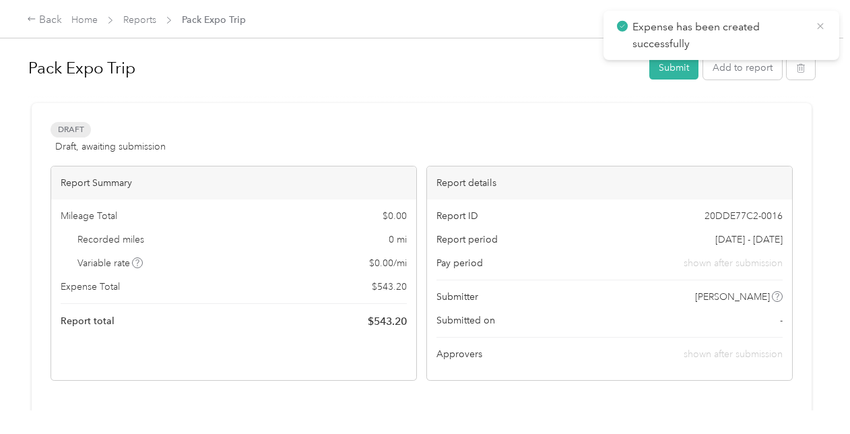
click at [821, 24] on icon at bounding box center [820, 26] width 11 height 12
click at [672, 63] on button "Submit" at bounding box center [673, 68] width 49 height 24
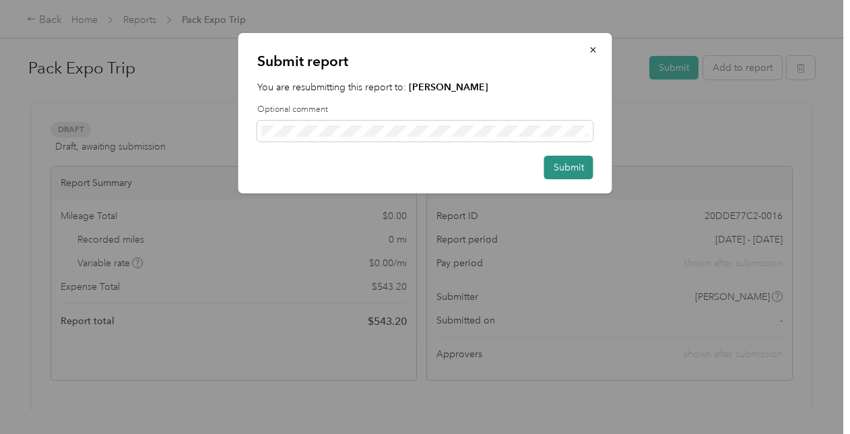
click at [578, 166] on button "Submit" at bounding box center [568, 168] width 49 height 24
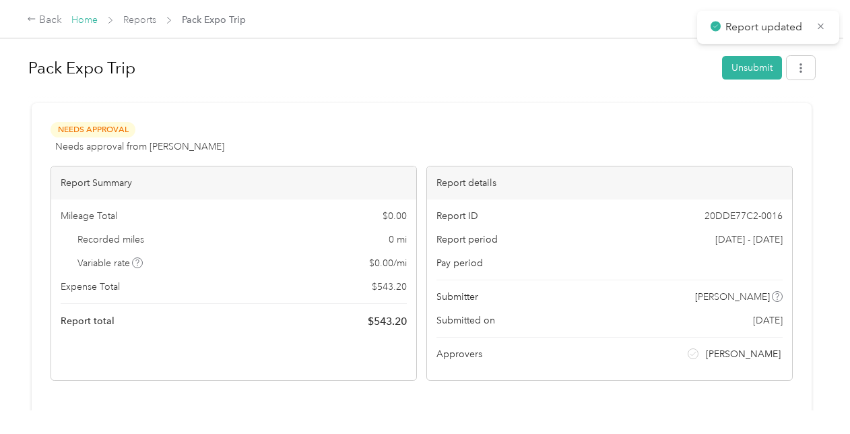
click at [78, 15] on link "Home" at bounding box center [84, 19] width 26 height 11
